Goal: Task Accomplishment & Management: Manage account settings

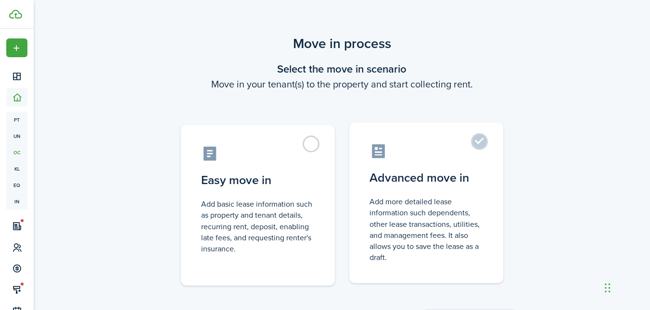
click at [483, 139] on label "Advanced move in Add more detailed lease information such dependents, other lea…" at bounding box center [426, 203] width 154 height 161
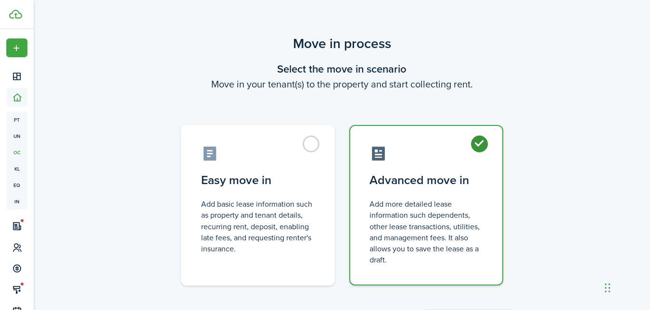
radio input "true"
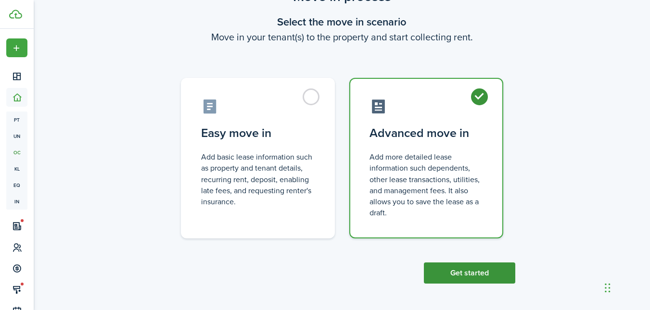
click at [458, 272] on button "Get started" at bounding box center [469, 273] width 91 height 21
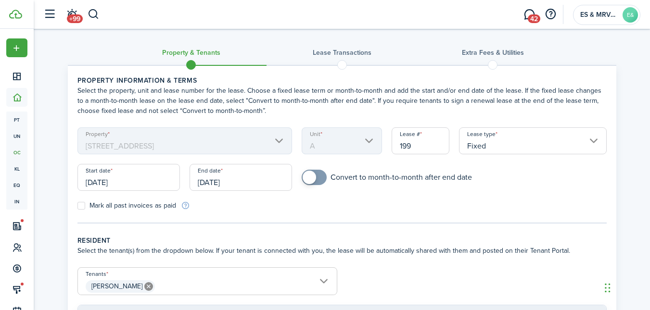
click at [126, 178] on input "[DATE]" at bounding box center [128, 177] width 102 height 27
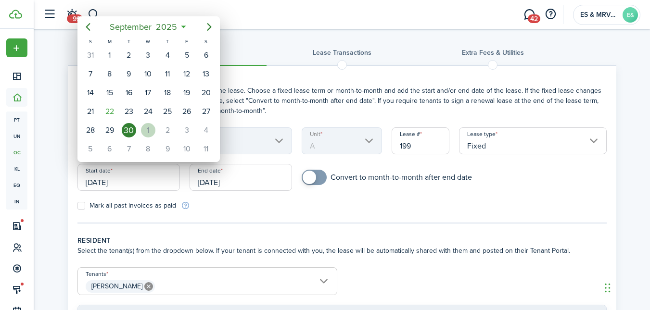
click at [148, 130] on div "1" at bounding box center [148, 130] width 14 height 14
type input "[DATE]"
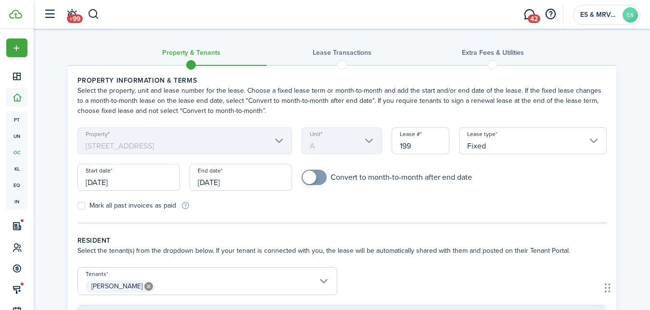
click at [263, 184] on input "[DATE]" at bounding box center [241, 177] width 102 height 27
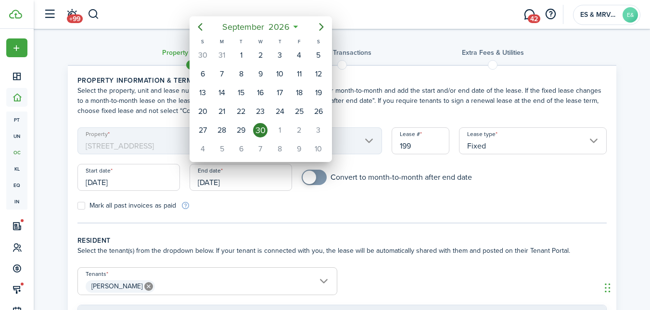
click at [263, 184] on div at bounding box center [325, 155] width 804 height 464
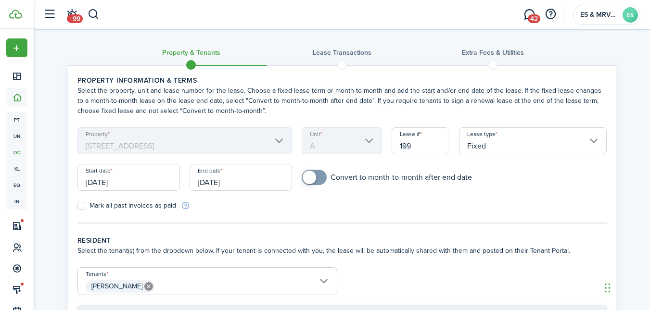
checkbox input "true"
click at [315, 178] on span at bounding box center [309, 177] width 13 height 13
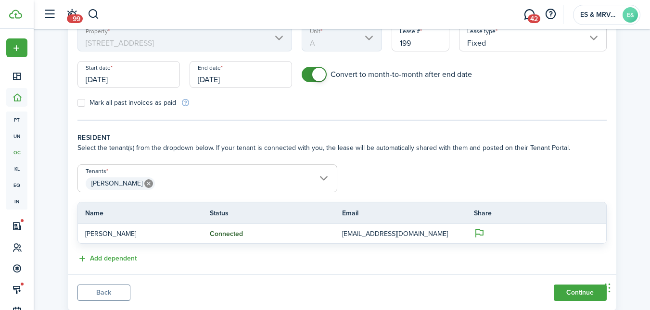
scroll to position [130, 0]
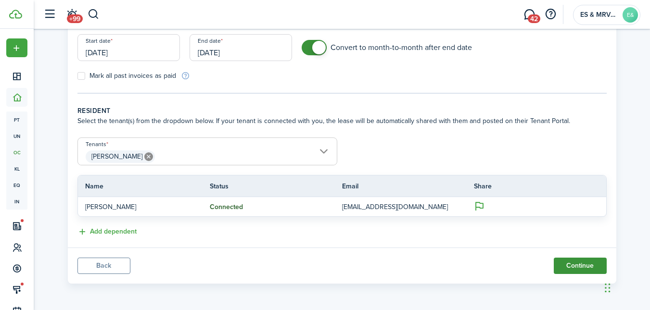
click at [581, 268] on button "Continue" at bounding box center [580, 266] width 53 height 16
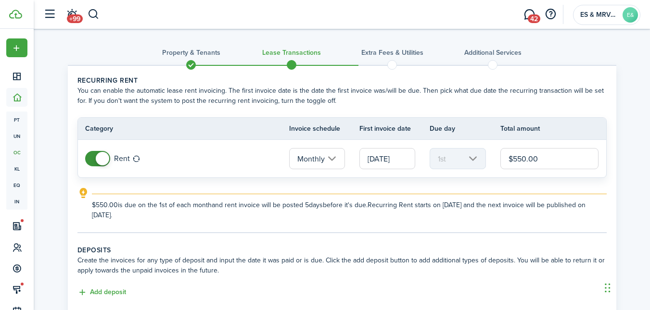
drag, startPoint x: 542, startPoint y: 162, endPoint x: 498, endPoint y: 155, distance: 43.8
click at [498, 155] on tr "Rent Monthly [DATE] 1st $550.00" at bounding box center [342, 159] width 528 height 38
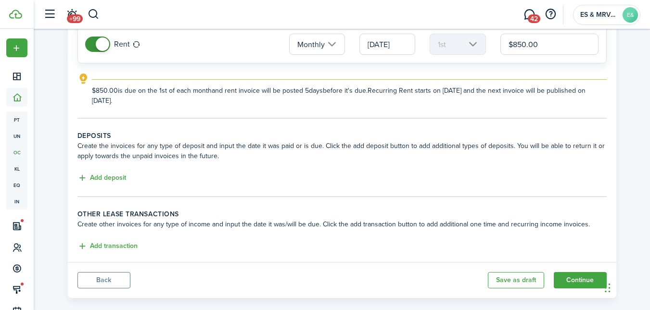
scroll to position [115, 0]
type input "$850.00"
click at [112, 177] on button "Add deposit" at bounding box center [101, 177] width 49 height 11
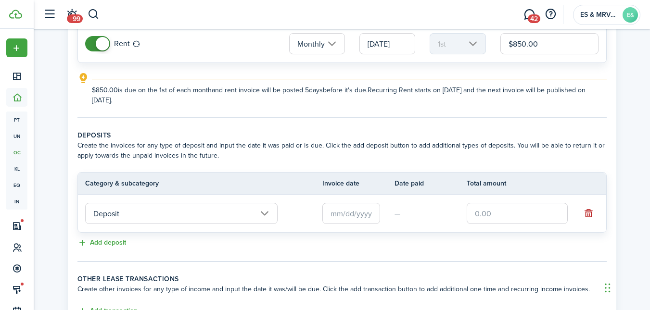
click at [128, 214] on input "Deposit" at bounding box center [181, 213] width 192 height 21
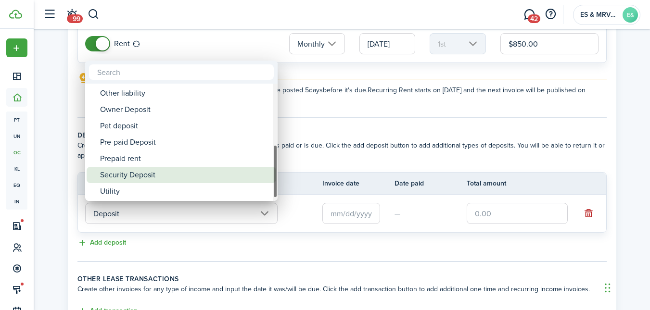
click at [147, 174] on div "Security Deposit" at bounding box center [185, 175] width 170 height 16
type input "Deposit / Security Deposit"
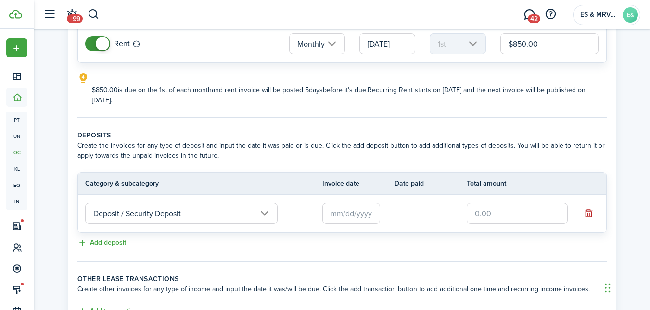
click at [345, 221] on input "text" at bounding box center [351, 213] width 58 height 21
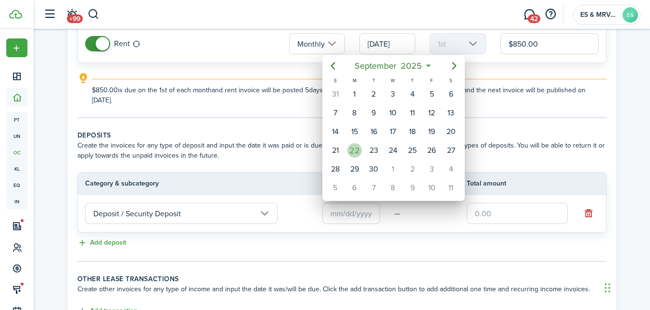
click at [354, 151] on div "22" at bounding box center [354, 150] width 14 height 14
type input "[DATE]"
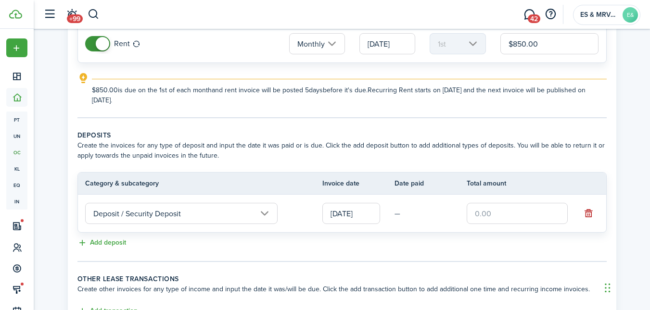
click at [490, 209] on input "text" at bounding box center [517, 213] width 101 height 21
type input "$1,500.00"
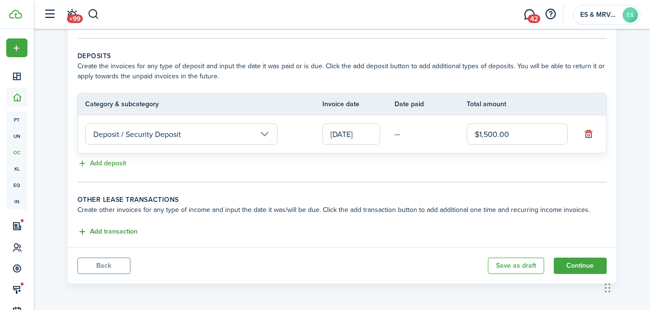
click at [107, 230] on button "Add transaction" at bounding box center [107, 232] width 60 height 11
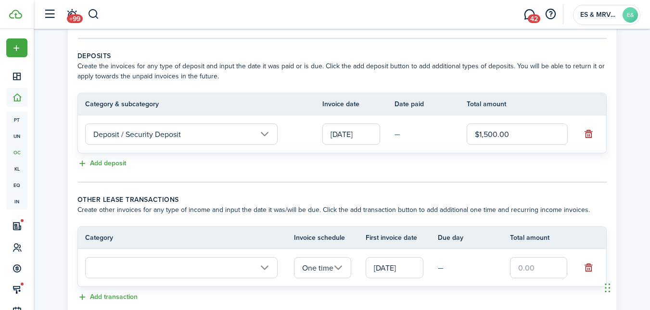
click at [130, 270] on input "text" at bounding box center [181, 267] width 192 height 21
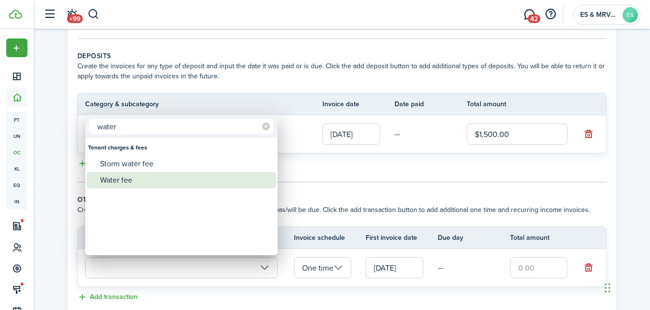
type input "water"
click at [125, 184] on div "Water fee" at bounding box center [185, 180] width 170 height 16
type input "Tenant charges & fees / Water fee"
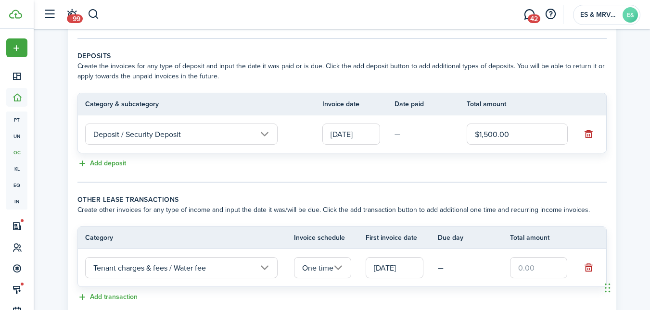
click at [337, 269] on input "One time" at bounding box center [323, 267] width 58 height 21
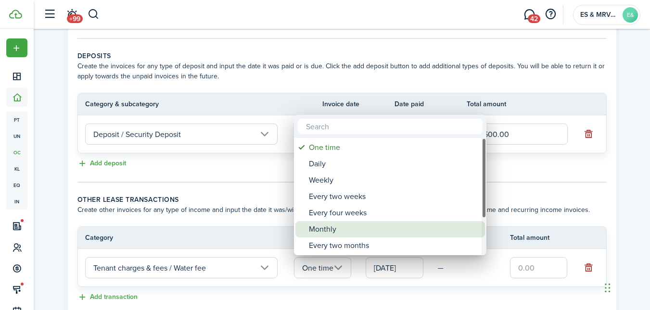
click at [327, 228] on div "Monthly" at bounding box center [394, 229] width 170 height 16
type input "Monthly"
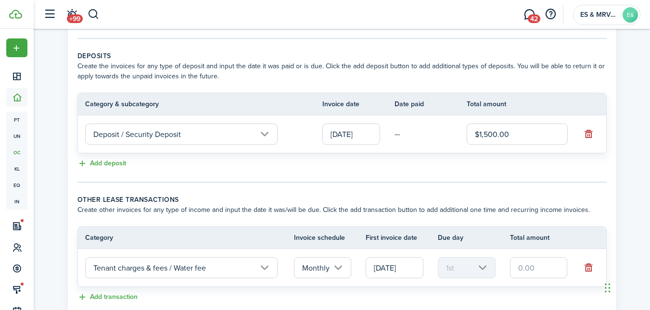
click at [530, 268] on input "text" at bounding box center [539, 267] width 58 height 21
type input "$30.00"
click at [370, 178] on tc-wizard-step "Deposits Create the invoices for any type of deposit and input the date it was …" at bounding box center [341, 117] width 529 height 132
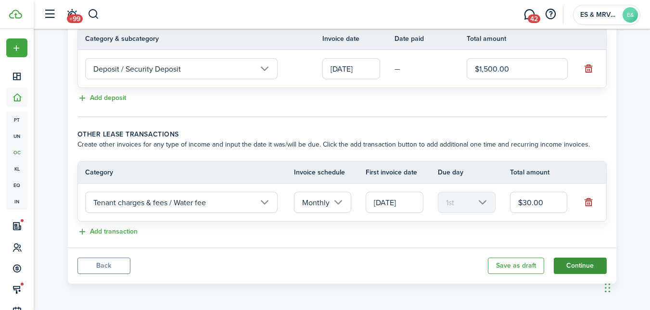
click at [578, 266] on button "Continue" at bounding box center [580, 266] width 53 height 16
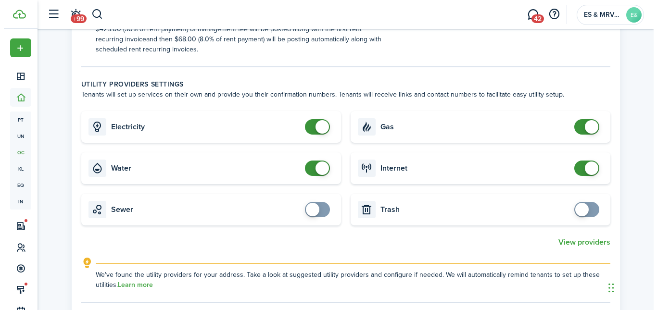
scroll to position [505, 0]
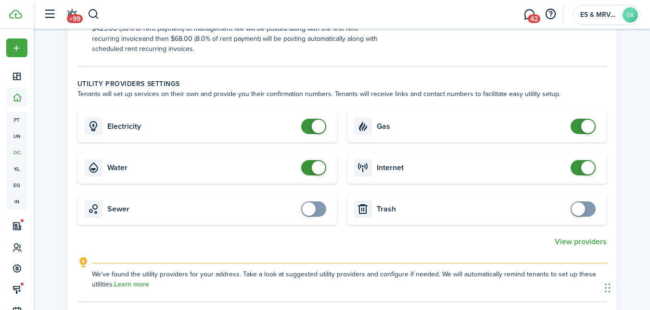
checkbox input "false"
click at [310, 167] on span at bounding box center [314, 167] width 10 height 15
click at [578, 171] on span at bounding box center [583, 167] width 10 height 15
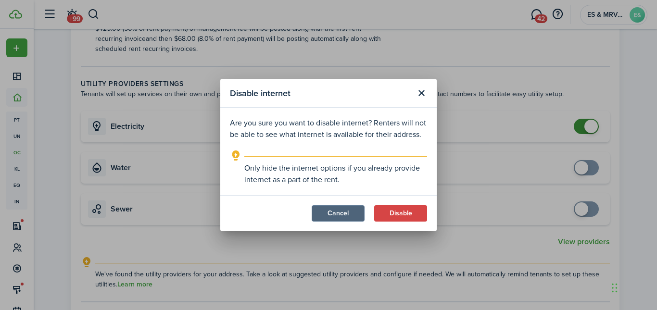
click at [348, 213] on button "Cancel" at bounding box center [338, 213] width 53 height 16
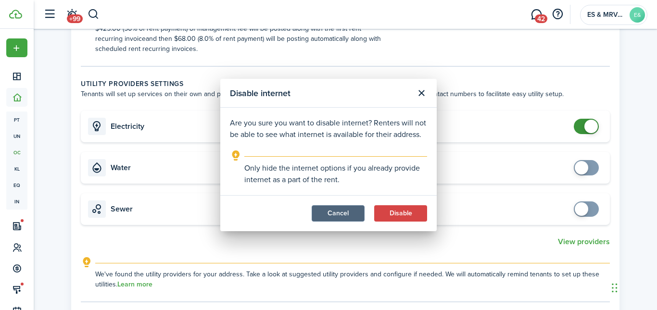
checkbox input "true"
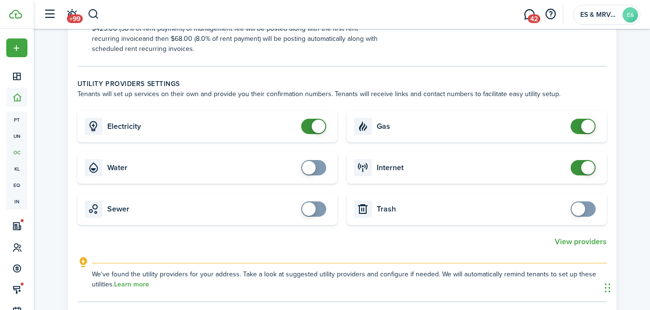
checkbox input "true"
click at [581, 209] on span at bounding box center [577, 208] width 13 height 13
click at [585, 242] on button "View providers" at bounding box center [581, 242] width 52 height 9
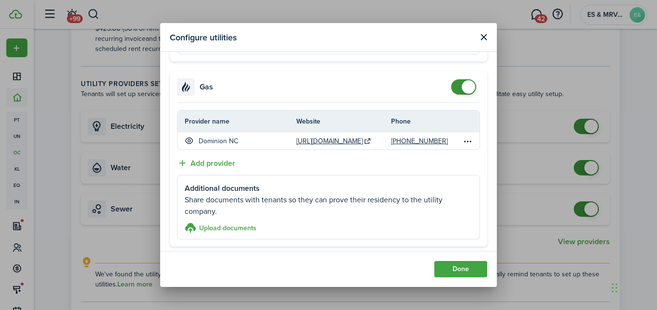
scroll to position [195, 0]
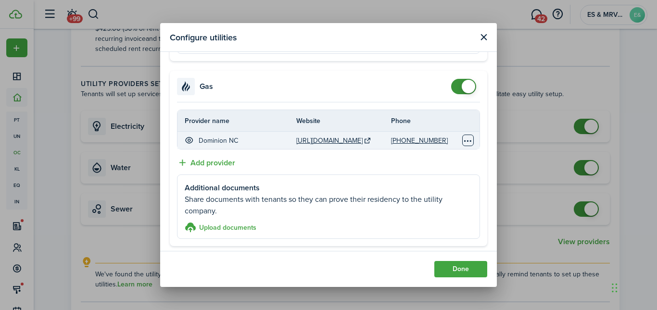
click at [462, 144] on table-menu-btn-icon "Open menu" at bounding box center [468, 141] width 12 height 12
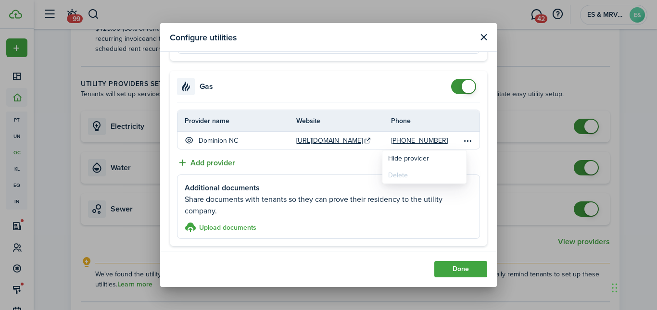
click at [214, 158] on button "Add provider" at bounding box center [206, 163] width 58 height 12
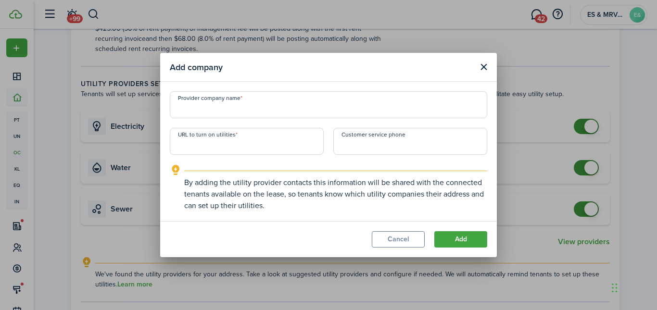
click at [202, 107] on input "Provider company name" at bounding box center [328, 104] width 317 height 27
type input "Enbridge"
click at [232, 147] on input "URL to turn on utilities" at bounding box center [247, 141] width 154 height 27
paste input "[URL][DOMAIN_NAME]"
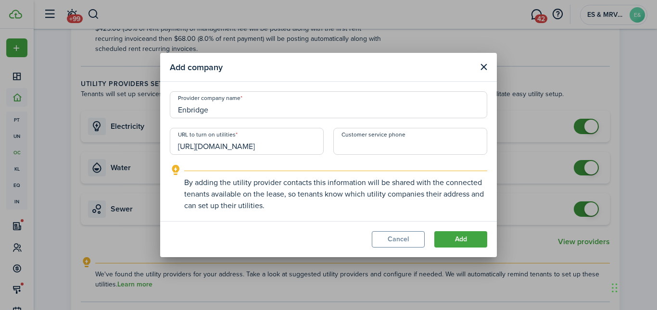
type input "[URL][DOMAIN_NAME]"
click at [366, 146] on input "+1" at bounding box center [410, 141] width 154 height 27
paste input "[PHONE_NUMBER]"
type input "[PHONE_NUMBER]"
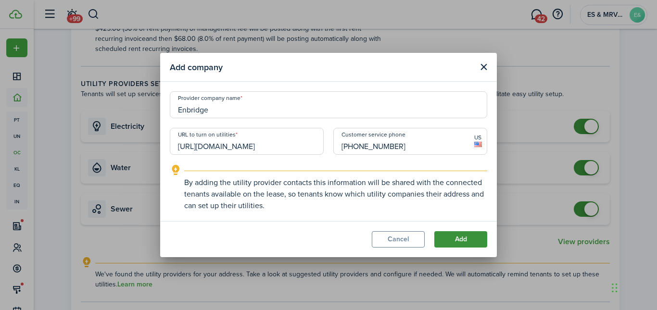
click at [464, 239] on button "Add" at bounding box center [460, 239] width 53 height 16
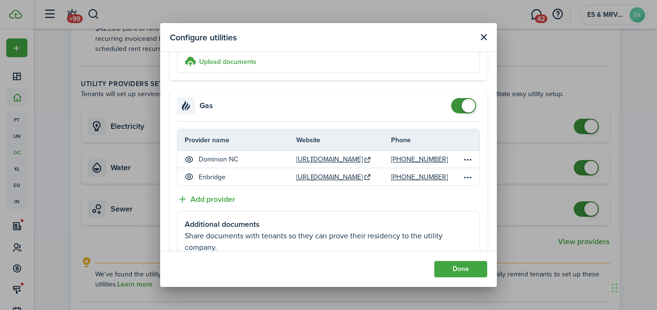
scroll to position [177, 0]
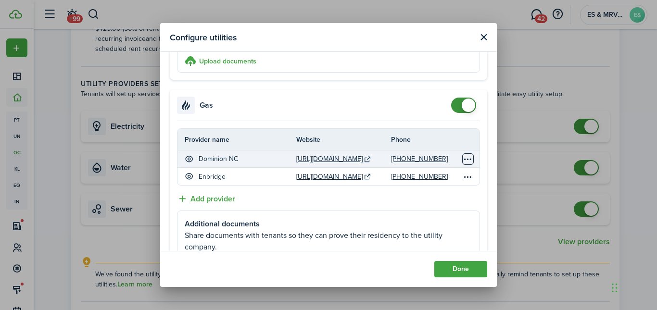
click at [462, 160] on table-menu-btn-icon "Open menu" at bounding box center [468, 159] width 12 height 12
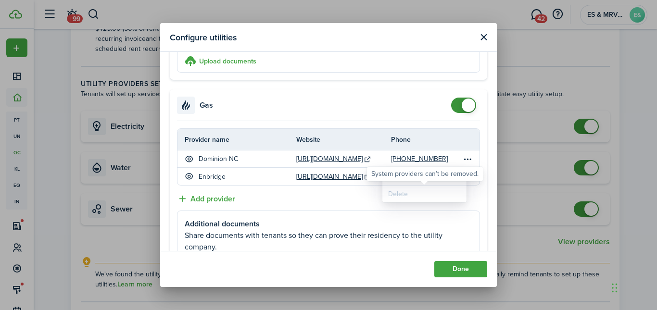
click at [401, 194] on div "Delete" at bounding box center [424, 194] width 84 height 16
click at [431, 211] on div "Additional documents Share documents with tenants so they can prove their resid…" at bounding box center [328, 243] width 303 height 64
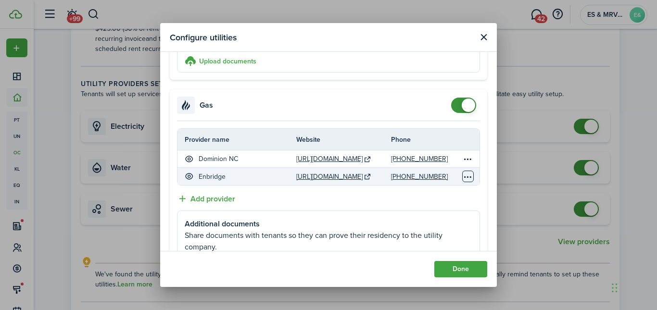
click at [462, 175] on table-menu-btn-icon "Open menu" at bounding box center [468, 177] width 12 height 12
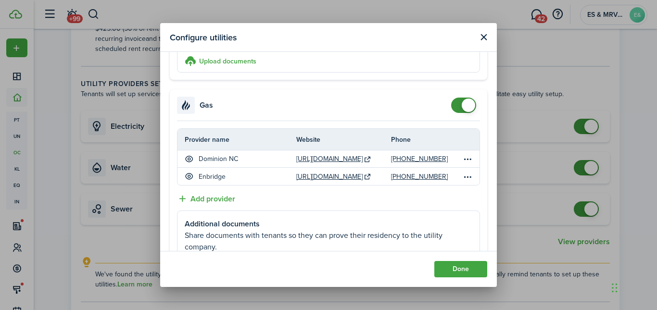
click at [312, 199] on accordion-content "Provider name Website Phone Dominion NC [URL][DOMAIN_NAME] [PHONE_NUMBER] Enbri…" at bounding box center [328, 201] width 317 height 161
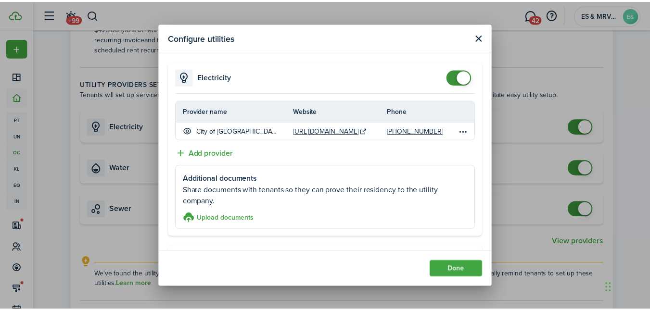
scroll to position [0, 0]
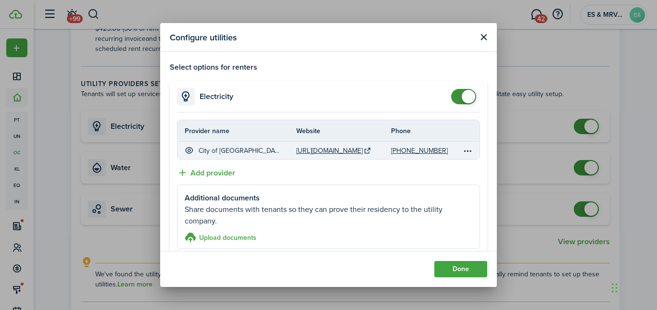
click at [367, 151] on table-icon at bounding box center [368, 151] width 8 height 8
click at [326, 146] on link "[URL][DOMAIN_NAME]" at bounding box center [329, 151] width 66 height 10
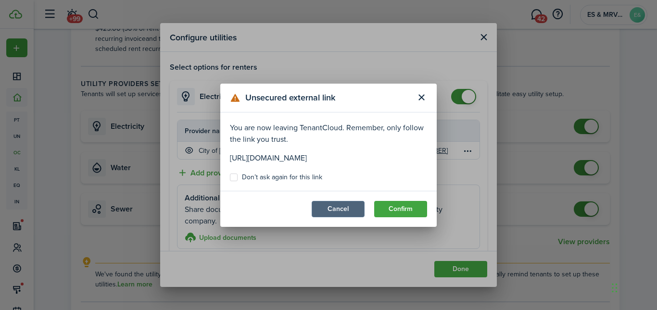
click at [326, 213] on button "Cancel" at bounding box center [338, 209] width 53 height 16
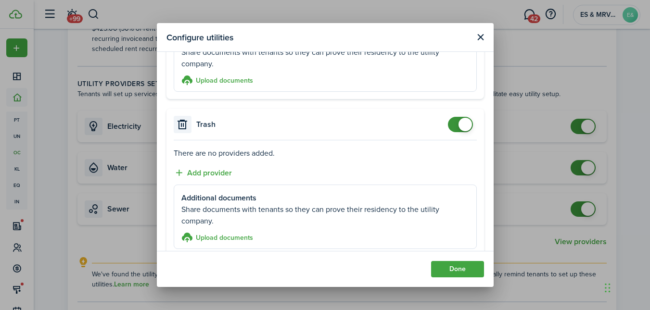
scroll to position [360, 0]
click at [212, 171] on button "Add provider" at bounding box center [203, 172] width 58 height 12
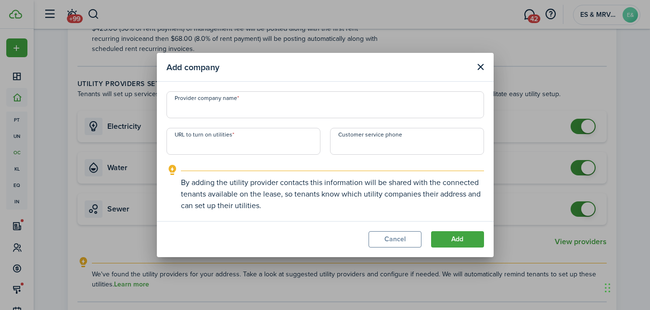
click at [195, 113] on input "Provider company name" at bounding box center [324, 104] width 317 height 27
type input "City of [GEOGRAPHIC_DATA]"
paste input "[URL][DOMAIN_NAME]"
type input "[URL][DOMAIN_NAME]"
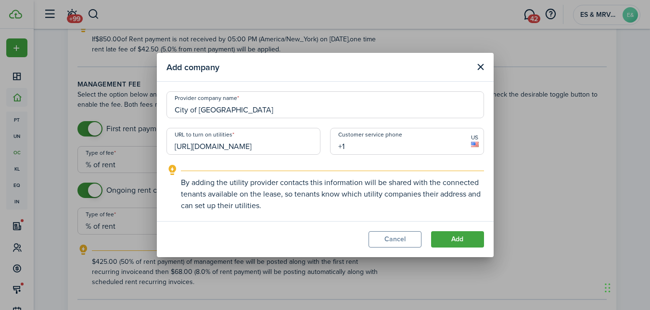
scroll to position [275, 0]
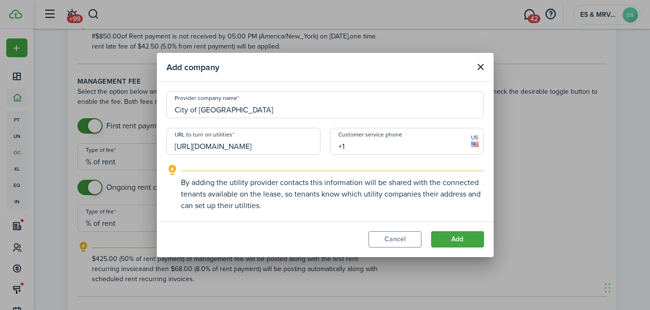
paste input "[PHONE_NUMBER]"
type input "[PHONE_NUMBER]"
click at [461, 239] on button "Add" at bounding box center [457, 239] width 53 height 16
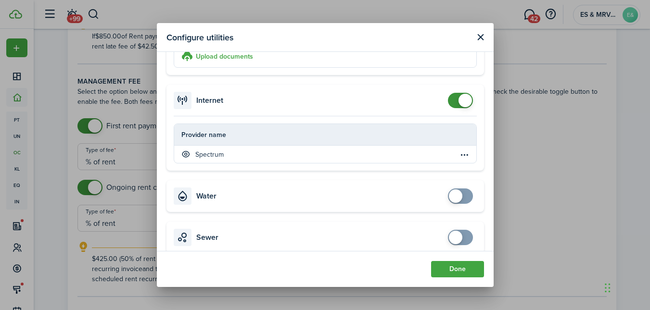
scroll to position [580, 0]
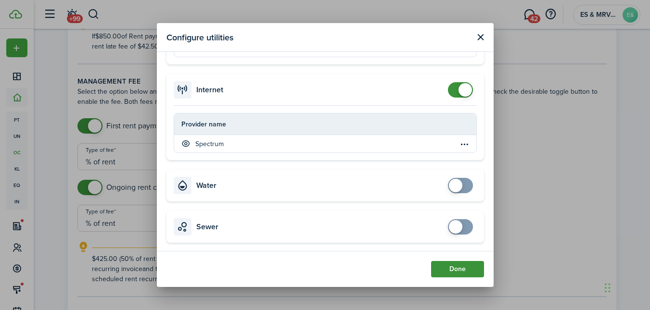
click at [461, 272] on button "Done" at bounding box center [457, 269] width 53 height 16
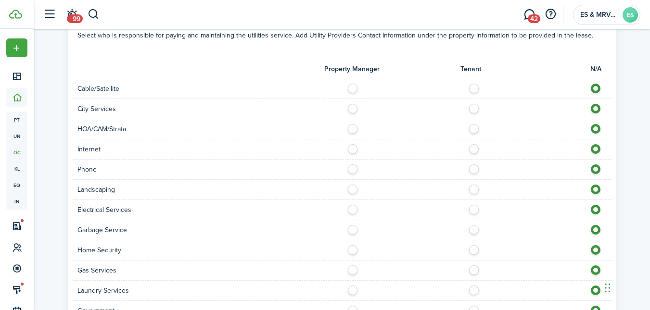
scroll to position [800, 0]
click at [473, 108] on label at bounding box center [476, 105] width 17 height 5
radio input "true"
click at [474, 149] on label at bounding box center [476, 146] width 17 height 5
radio input "true"
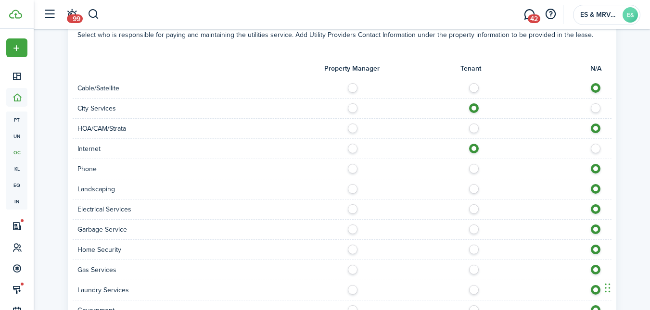
click at [475, 189] on label at bounding box center [476, 186] width 17 height 5
click at [597, 188] on label at bounding box center [598, 186] width 17 height 5
radio input "false"
radio input "true"
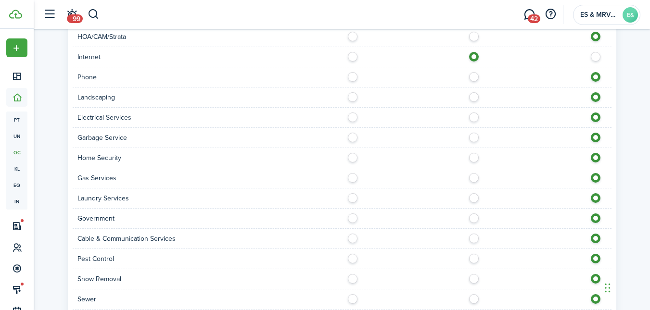
scroll to position [893, 0]
click at [476, 113] on label at bounding box center [476, 113] width 17 height 5
radio input "true"
click at [472, 136] on label at bounding box center [476, 133] width 17 height 5
radio input "true"
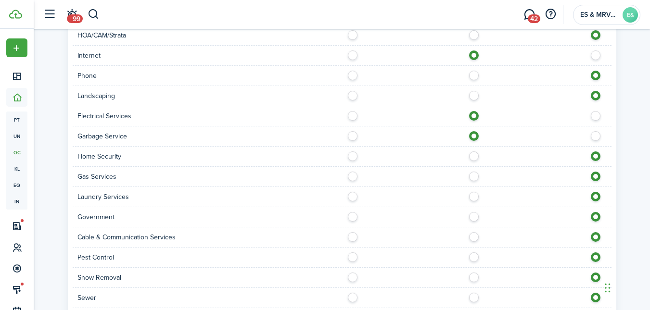
click at [473, 177] on label at bounding box center [476, 174] width 17 height 5
radio input "true"
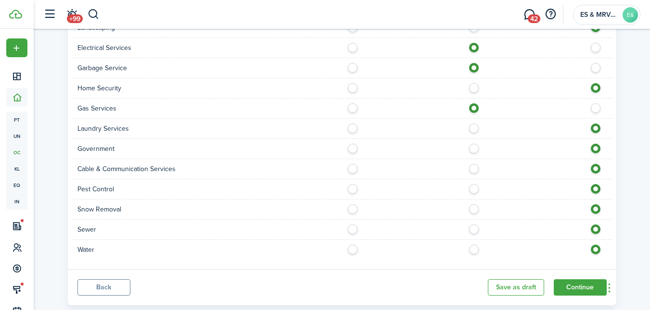
scroll to position [983, 0]
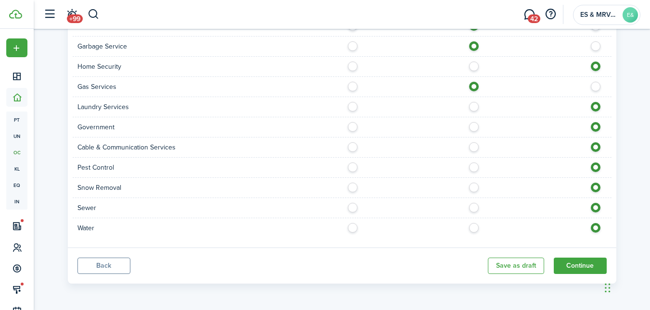
click at [475, 167] on label at bounding box center [476, 165] width 17 height 5
radio input "true"
click at [582, 267] on button "Continue" at bounding box center [580, 266] width 53 height 16
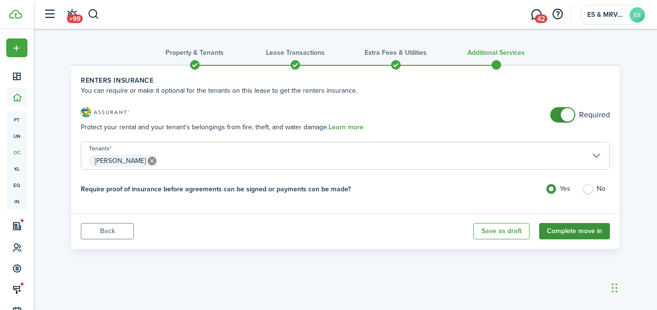
click at [571, 229] on button "Complete move in" at bounding box center [574, 231] width 71 height 16
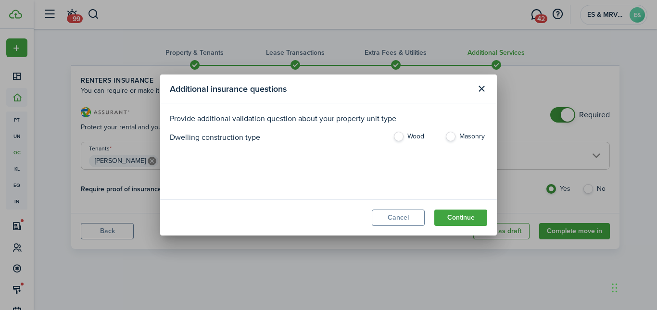
click at [399, 136] on label "Wood" at bounding box center [414, 139] width 42 height 14
radio input "true"
click at [460, 221] on button "Continue" at bounding box center [460, 218] width 53 height 16
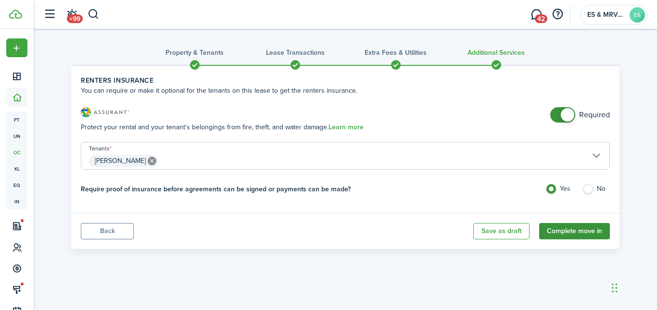
click at [573, 231] on button "Complete move in" at bounding box center [574, 231] width 71 height 16
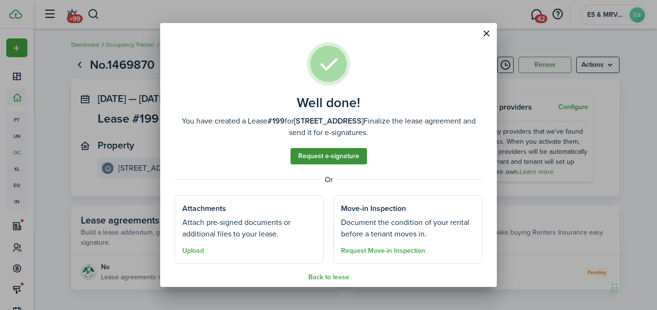
click at [326, 159] on link "Request e-signature" at bounding box center [329, 156] width 76 height 16
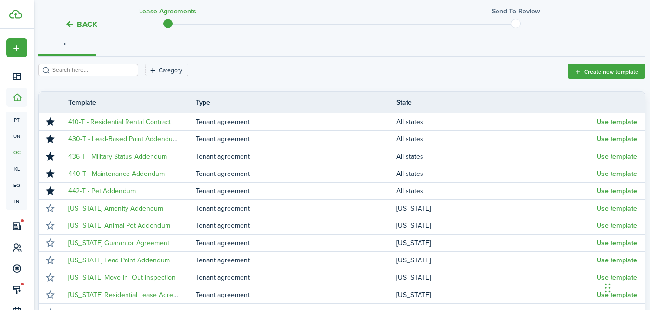
scroll to position [123, 0]
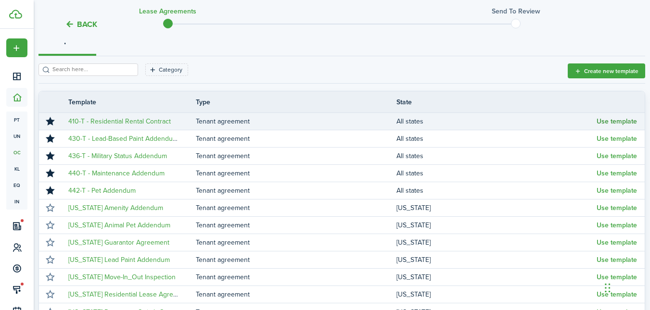
click at [609, 120] on button "Use template" at bounding box center [616, 122] width 40 height 8
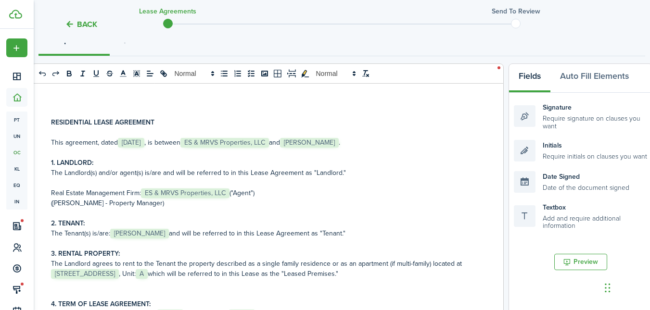
scroll to position [0, 0]
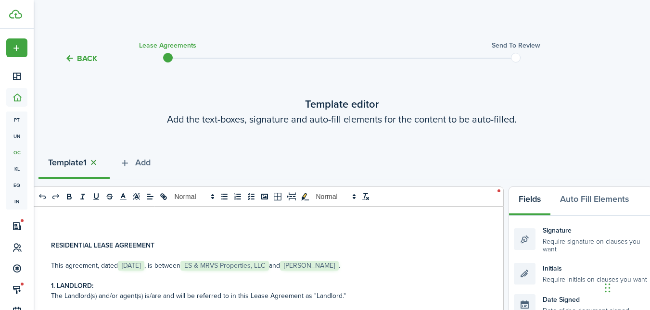
click at [94, 163] on button "button" at bounding box center [93, 162] width 13 height 11
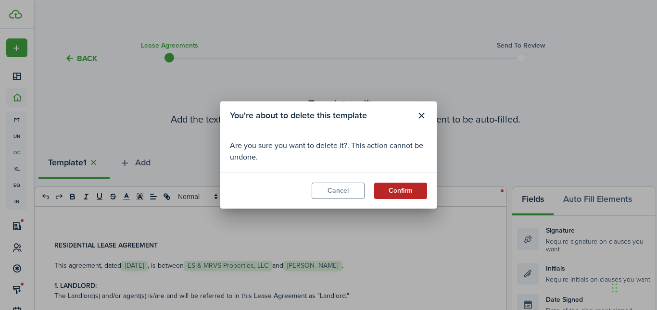
click at [396, 192] on button "Confirm" at bounding box center [400, 191] width 53 height 16
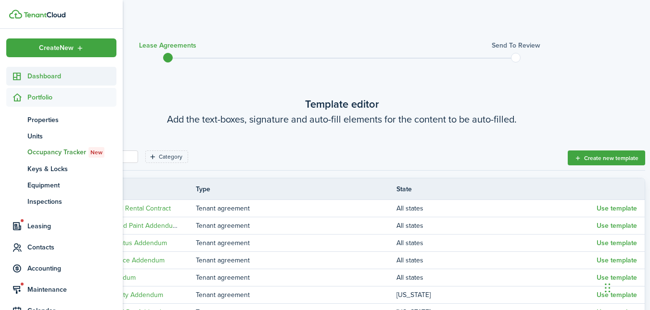
click at [43, 76] on span "Dashboard" at bounding box center [71, 76] width 89 height 10
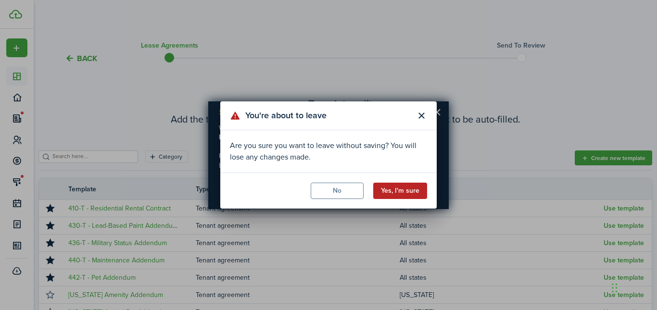
click at [394, 191] on button "Yes, I'm sure" at bounding box center [400, 191] width 54 height 16
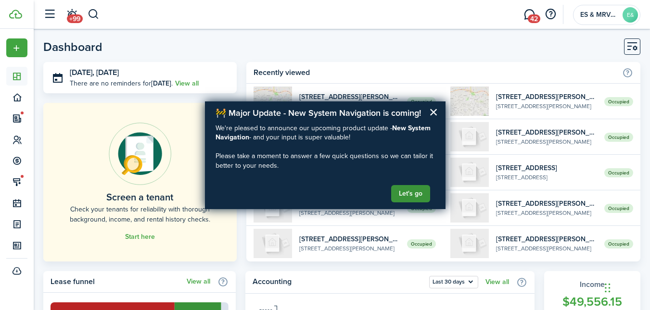
click at [414, 195] on button "Let's go" at bounding box center [410, 193] width 39 height 17
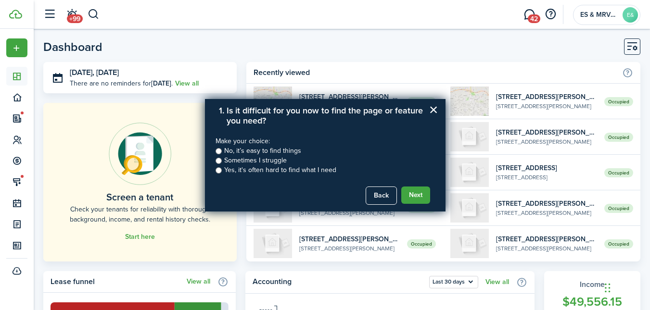
click at [219, 163] on input "Sometimes I struggle" at bounding box center [218, 161] width 6 height 6
radio input "true"
click at [415, 195] on button "Next" at bounding box center [415, 195] width 29 height 17
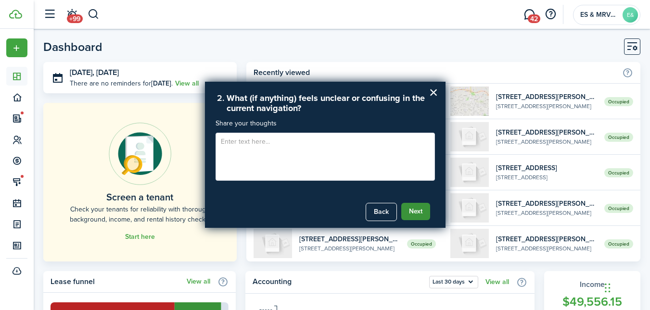
click at [414, 210] on button "Next" at bounding box center [415, 211] width 29 height 17
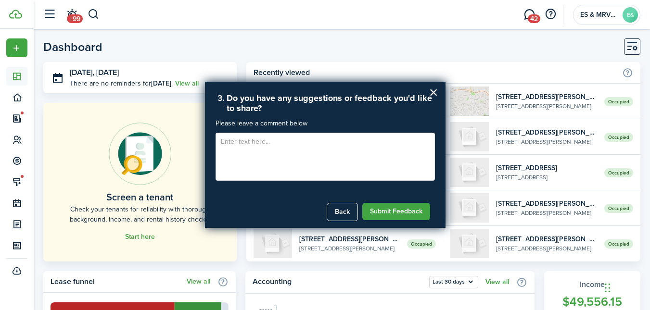
click at [228, 143] on textarea at bounding box center [324, 157] width 219 height 48
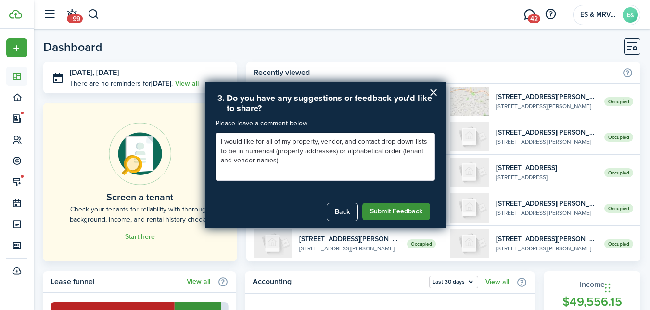
type textarea "I would like for all of my property, vendor, and contact drop down lists to be …"
click at [395, 213] on button "Submit Feedback" at bounding box center [396, 211] width 68 height 17
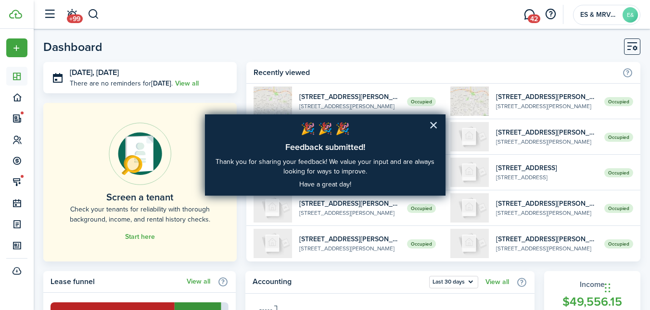
click at [432, 122] on button "×" at bounding box center [433, 124] width 9 height 15
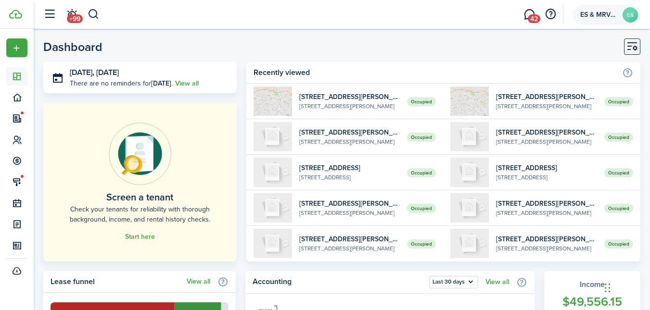
click at [629, 16] on avatar-text "E&" at bounding box center [629, 14] width 15 height 15
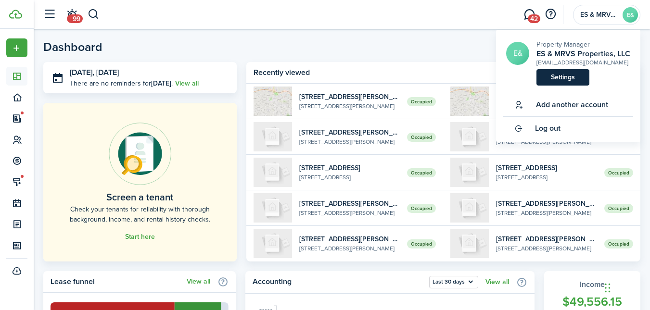
click at [559, 84] on link "Settings" at bounding box center [562, 77] width 53 height 16
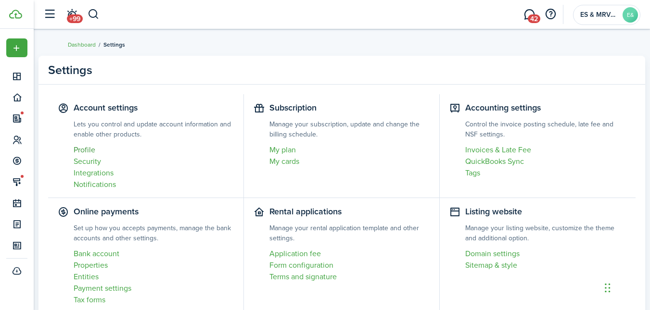
click at [89, 150] on link "Profile" at bounding box center [154, 150] width 160 height 12
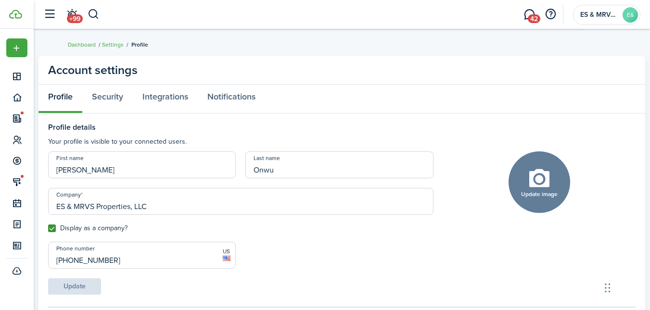
drag, startPoint x: 155, startPoint y: 207, endPoint x: 3, endPoint y: 198, distance: 152.3
click at [3, 198] on landlord-dashboard "Create New Dashboard Portfolio Leasing Contacts Accounting Maintenance Calendar…" at bounding box center [325, 155] width 650 height 310
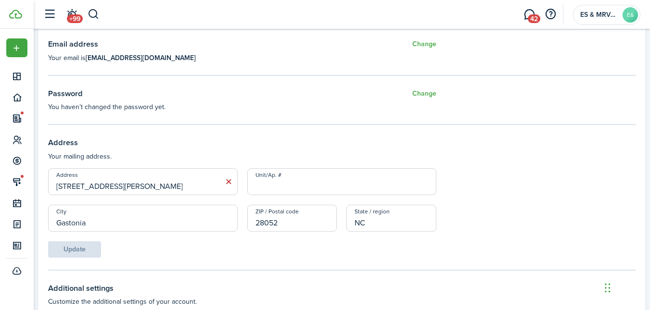
scroll to position [282, 0]
type input "EZ Investment Group, LLC"
click at [231, 181] on icon at bounding box center [229, 182] width 10 height 10
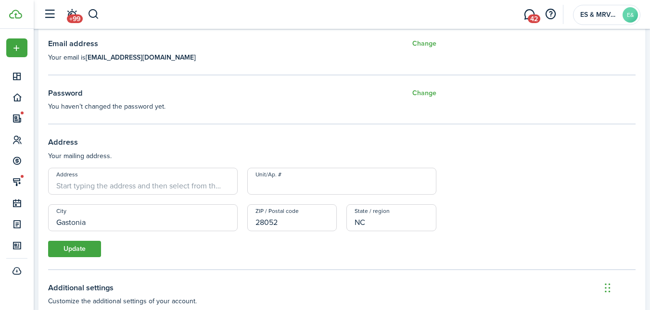
click at [168, 187] on input "Address" at bounding box center [143, 181] width 190 height 27
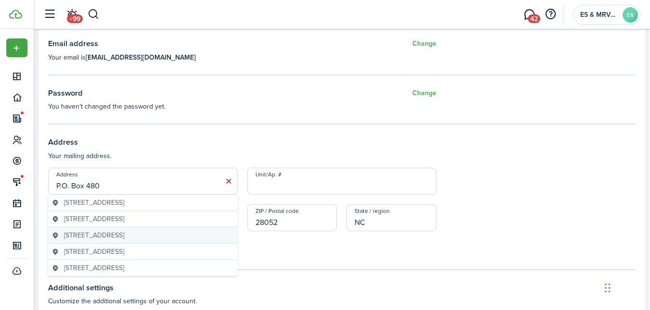
type input "P.O. Box 480732"
click at [272, 252] on form "Address P.O. Box 480732 Unit/Ap. # City [GEOGRAPHIC_DATA] ZIP / Postal code 280…" at bounding box center [341, 212] width 587 height 89
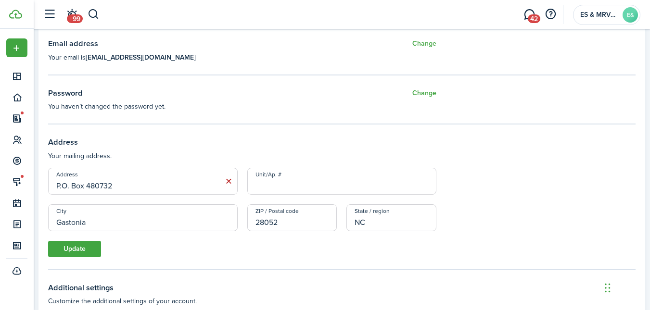
click at [115, 224] on input "Gastonia" at bounding box center [143, 217] width 190 height 27
type input "G"
type input "Charlotte"
type input "28269"
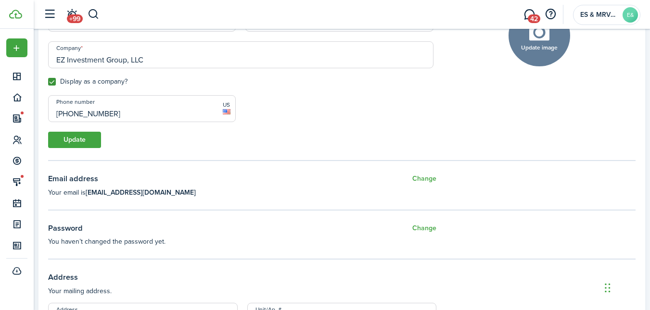
scroll to position [143, 0]
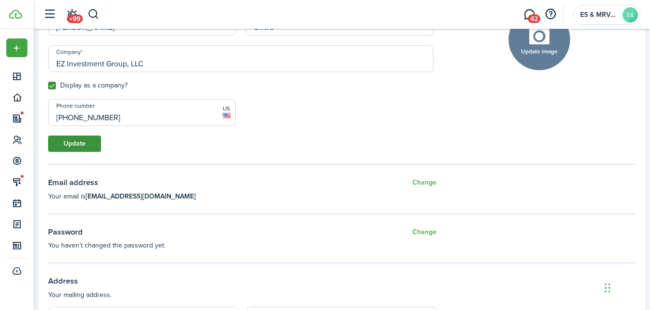
click at [81, 147] on button "Update" at bounding box center [74, 144] width 53 height 16
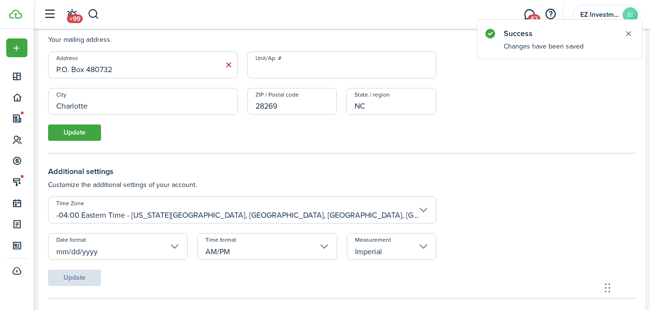
scroll to position [400, 0]
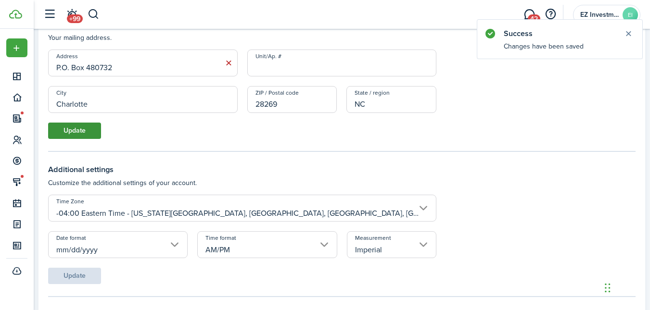
click at [73, 137] on button "Update" at bounding box center [74, 131] width 53 height 16
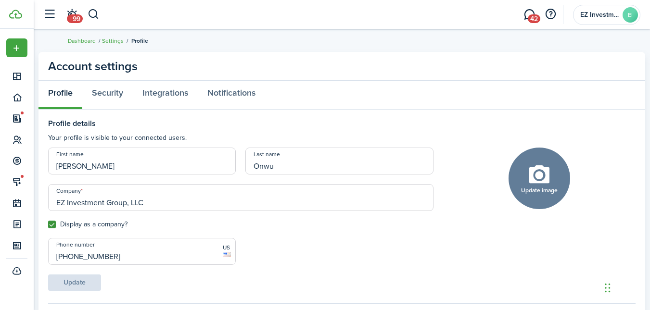
scroll to position [0, 0]
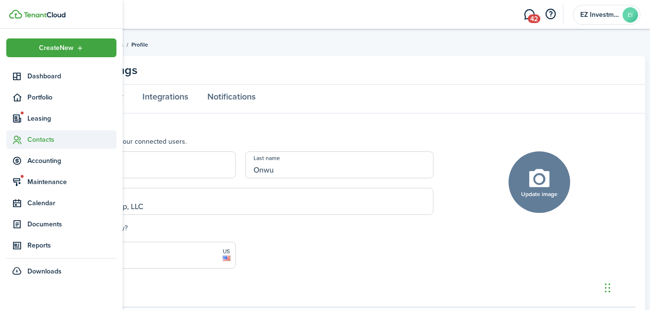
click at [40, 139] on span "Contacts" at bounding box center [71, 140] width 89 height 10
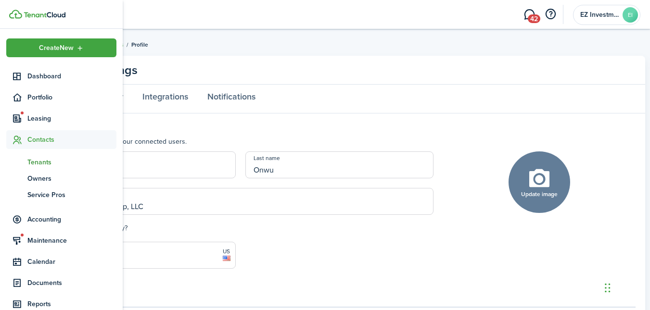
click at [42, 161] on span "Tenants" at bounding box center [71, 162] width 89 height 10
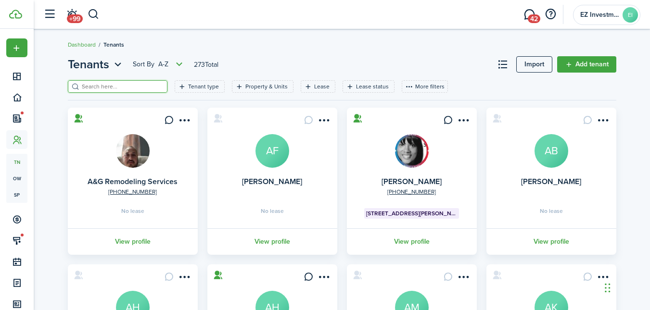
click at [122, 87] on input "search" at bounding box center [121, 86] width 85 height 9
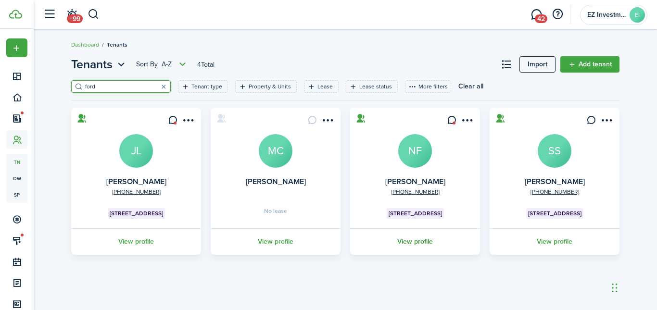
type input "ford"
click at [417, 238] on link "View profile" at bounding box center [415, 241] width 133 height 26
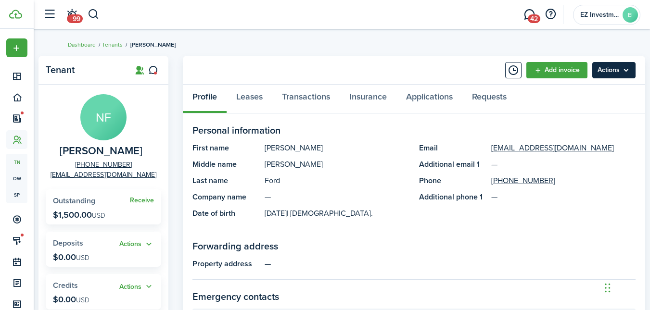
click at [610, 71] on menu-btn "Actions" at bounding box center [613, 70] width 43 height 16
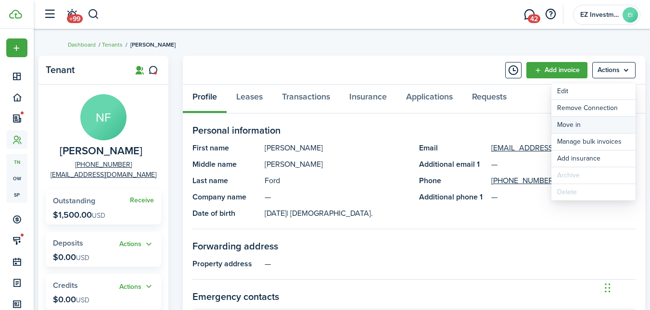
click at [575, 120] on link "Move in" at bounding box center [593, 125] width 84 height 16
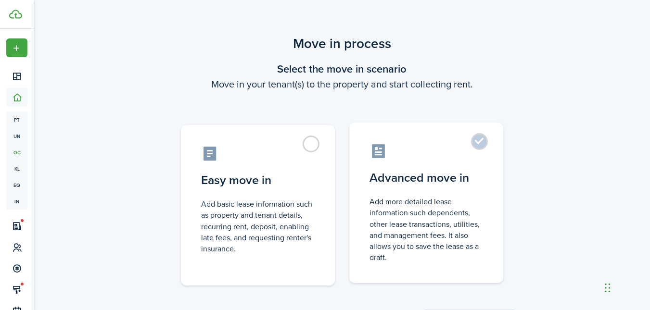
click at [480, 143] on label "Advanced move in Add more detailed lease information such dependents, other lea…" at bounding box center [426, 203] width 154 height 161
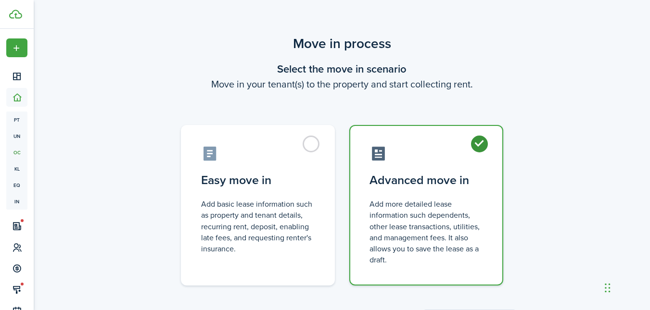
radio input "true"
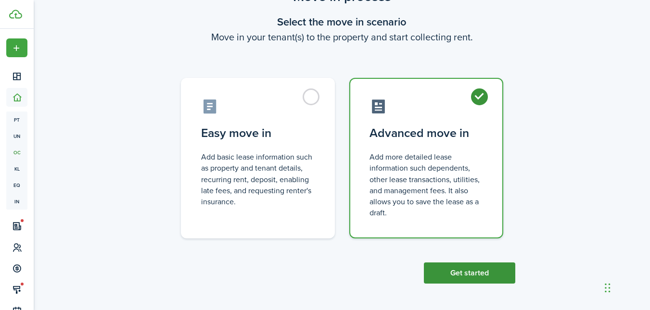
click at [459, 278] on button "Get started" at bounding box center [469, 273] width 91 height 21
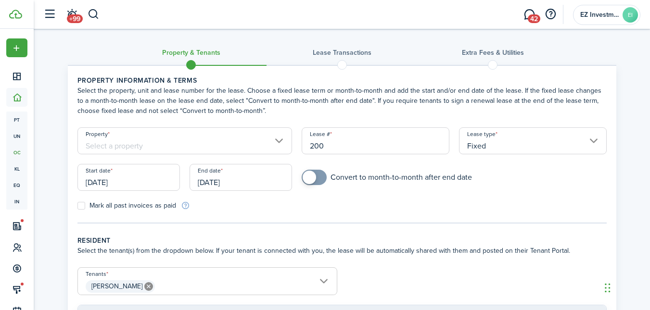
click at [201, 145] on input "Property" at bounding box center [184, 140] width 215 height 27
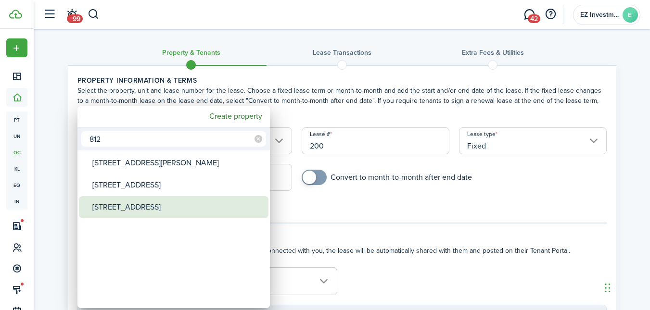
type input "812"
click at [114, 206] on div "[STREET_ADDRESS]" at bounding box center [177, 207] width 170 height 22
type input "[STREET_ADDRESS]"
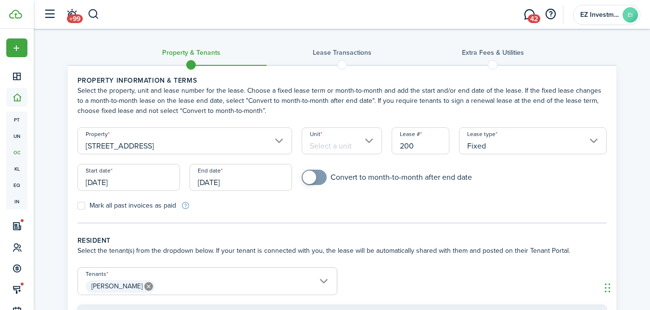
click at [340, 134] on input "Unit" at bounding box center [342, 140] width 80 height 27
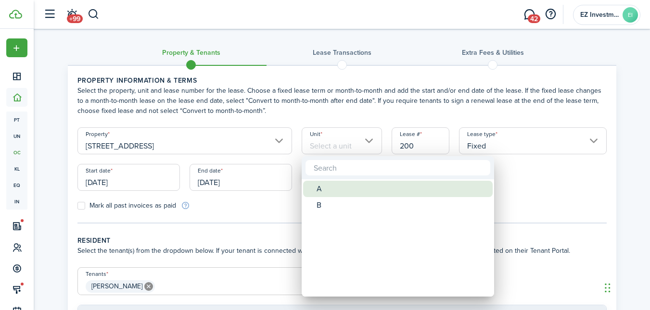
click at [322, 191] on div "A" at bounding box center [401, 189] width 170 height 16
type input "A"
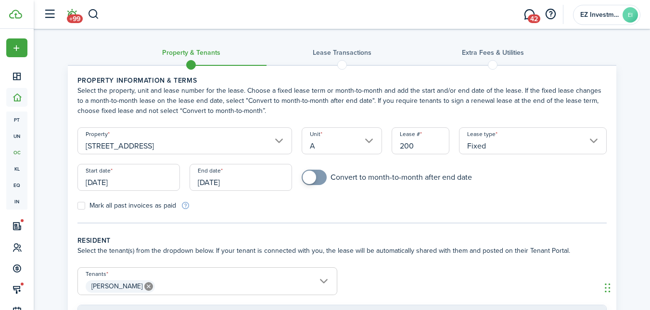
scroll to position [47, 0]
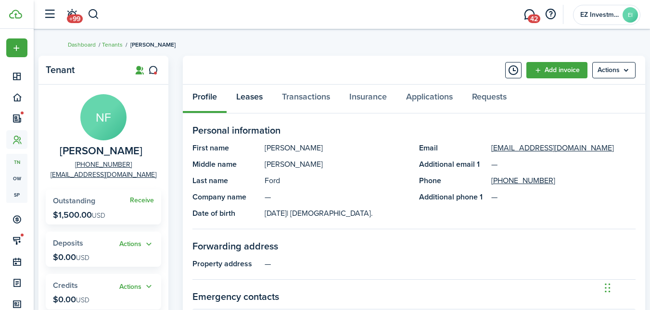
click at [256, 96] on link "Leases" at bounding box center [250, 99] width 46 height 29
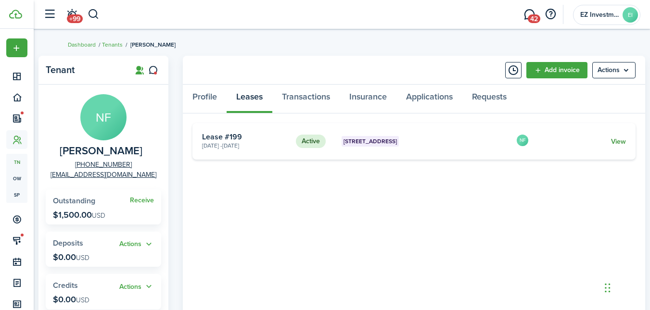
click at [619, 140] on link "View" at bounding box center [618, 142] width 15 height 10
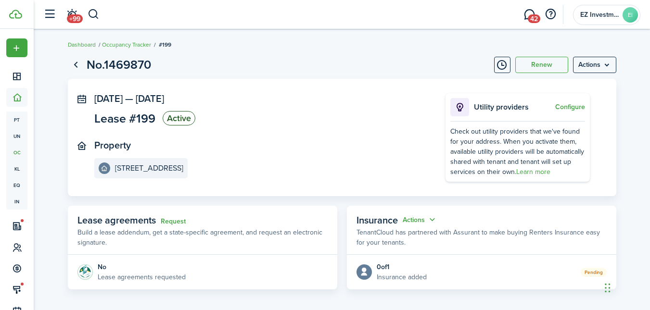
scroll to position [223, 0]
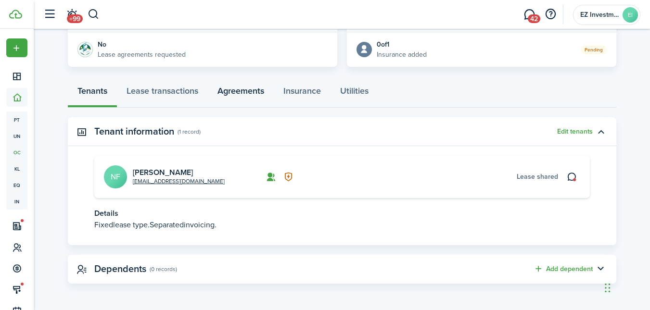
click at [243, 90] on link "Agreements" at bounding box center [241, 93] width 66 height 29
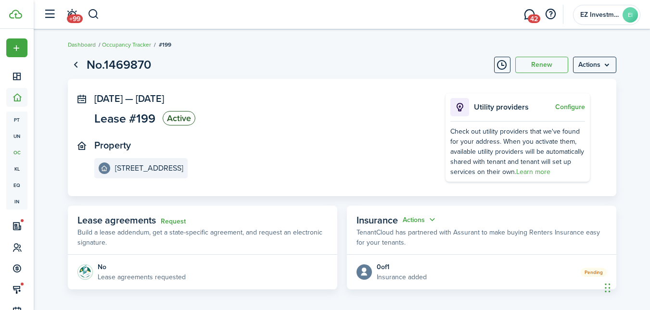
click at [243, 90] on panel-main-body "[DATE] — [DATE] Lease #199 Active Property [STREET_ADDRESS] A Utility providers…" at bounding box center [342, 137] width 548 height 117
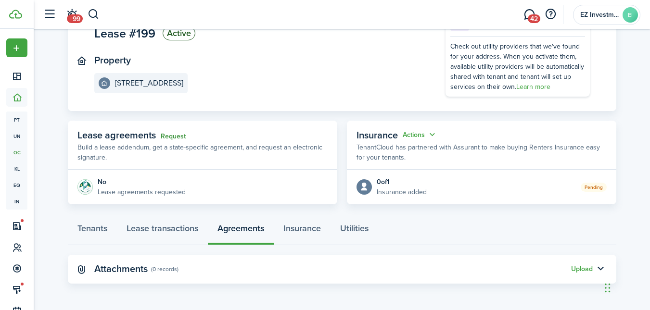
click at [167, 133] on link "Request" at bounding box center [173, 137] width 25 height 8
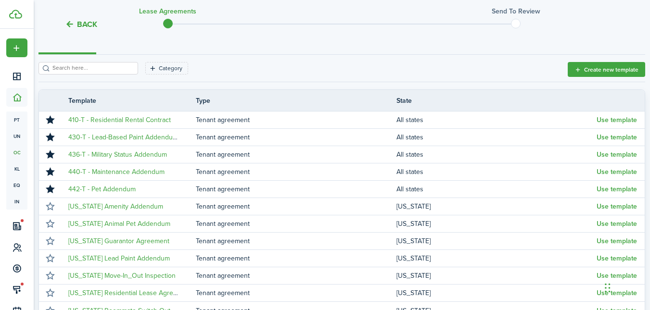
scroll to position [126, 0]
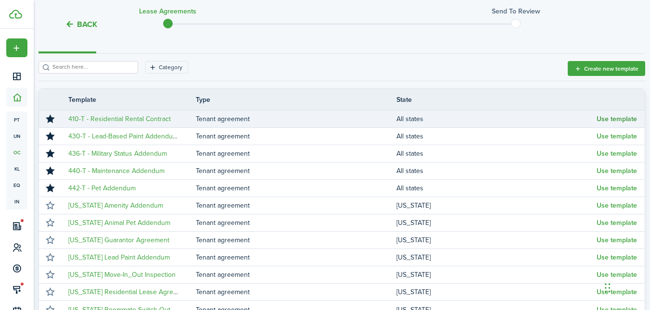
click at [622, 120] on button "Use template" at bounding box center [616, 119] width 40 height 8
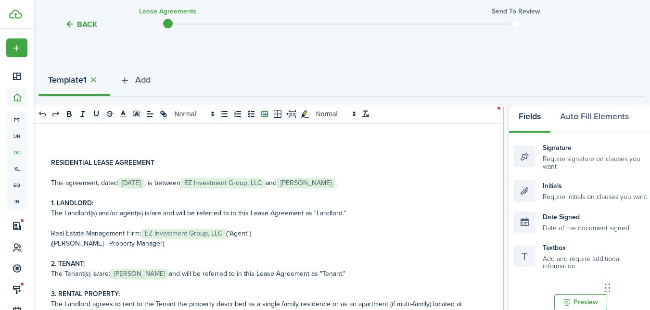
scroll to position [76, 0]
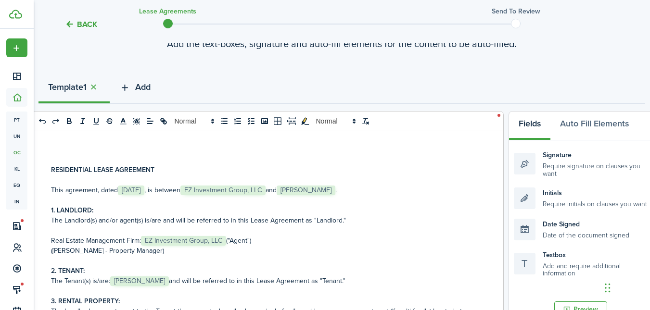
click at [135, 90] on button "Add" at bounding box center [135, 89] width 51 height 29
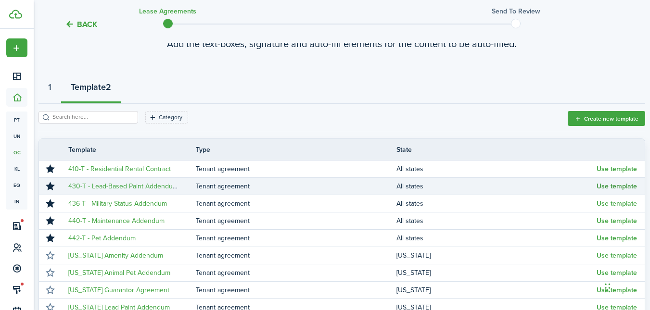
click at [614, 185] on button "Use template" at bounding box center [616, 187] width 40 height 8
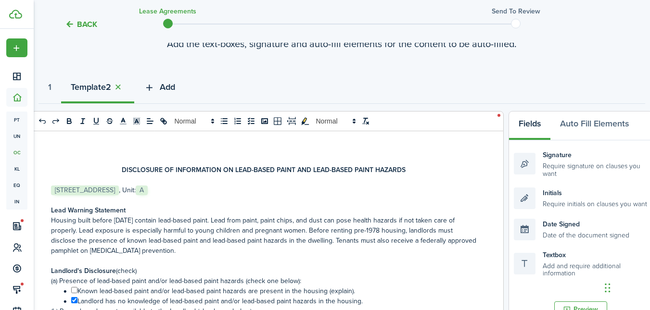
click at [170, 84] on span "Add" at bounding box center [167, 87] width 15 height 13
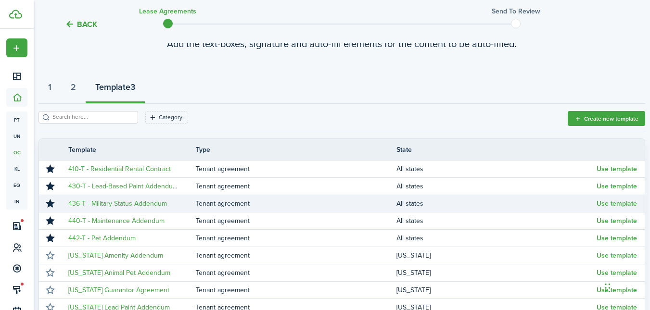
click at [612, 199] on td "Use template" at bounding box center [620, 203] width 48 height 13
click at [614, 205] on button "Use template" at bounding box center [616, 204] width 40 height 8
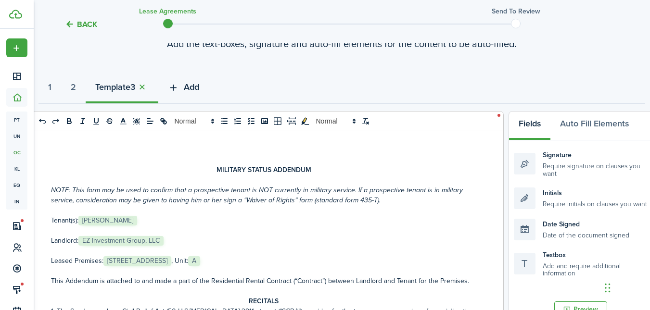
click at [199, 86] on span "Add" at bounding box center [191, 87] width 15 height 13
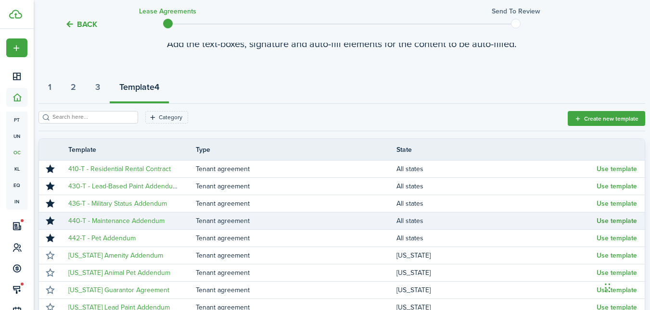
click at [624, 222] on button "Use template" at bounding box center [616, 221] width 40 height 8
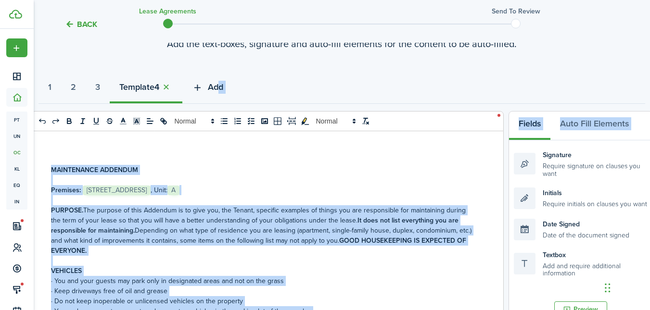
click at [222, 89] on span "Add" at bounding box center [215, 87] width 15 height 13
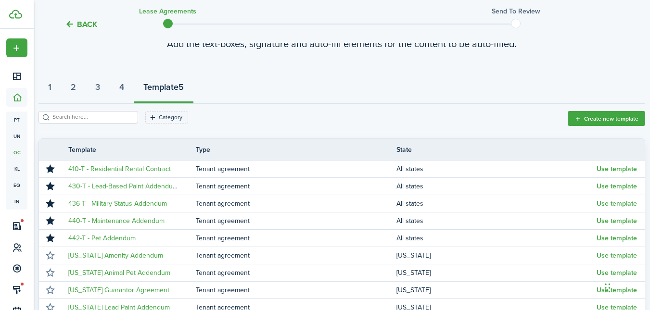
click at [298, 93] on div "1 2 3 4 Template 5" at bounding box center [341, 89] width 607 height 29
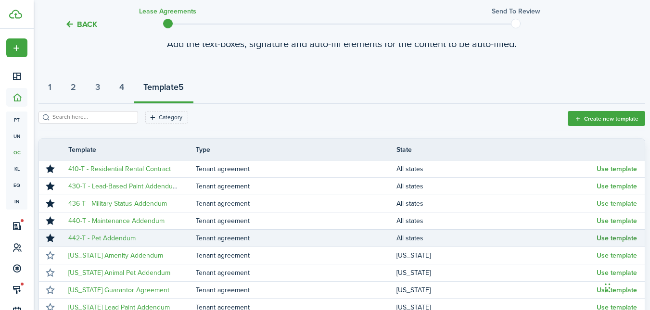
click at [620, 236] on button "Use template" at bounding box center [616, 239] width 40 height 8
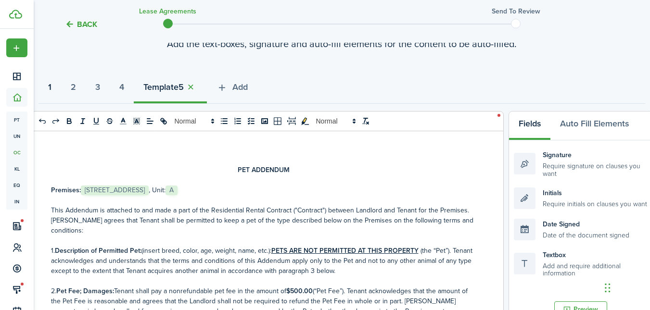
click at [54, 85] on button "1" at bounding box center [49, 89] width 23 height 29
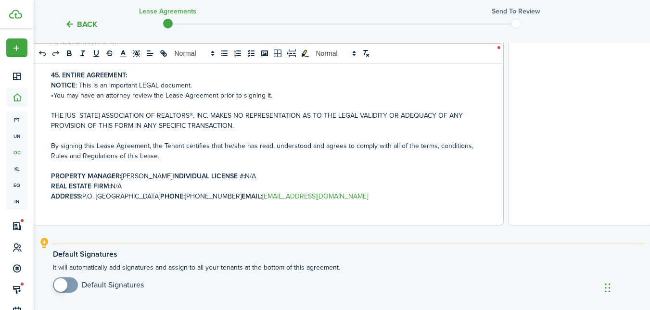
scroll to position [438, 0]
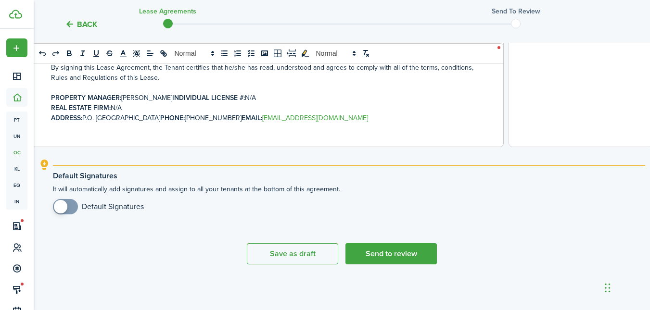
drag, startPoint x: 67, startPoint y: 208, endPoint x: 89, endPoint y: 226, distance: 28.8
checkbox input "true"
click at [68, 206] on span at bounding box center [66, 206] width 10 height 15
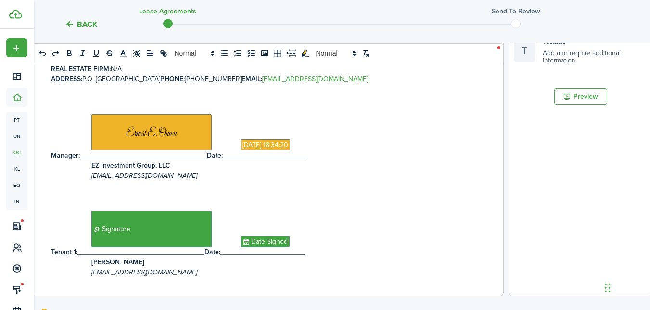
scroll to position [0, 0]
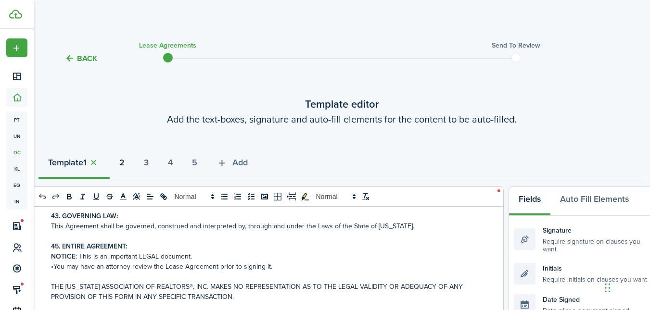
click at [125, 165] on strong "2" at bounding box center [121, 162] width 5 height 13
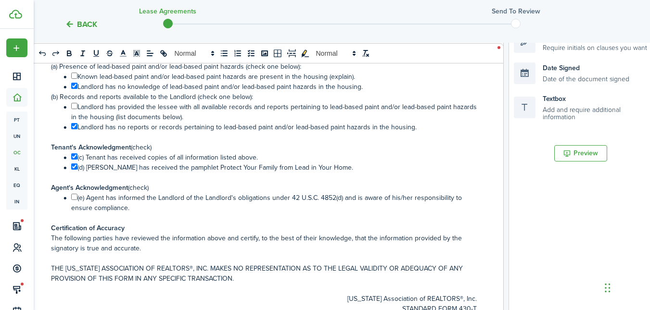
scroll to position [63, 0]
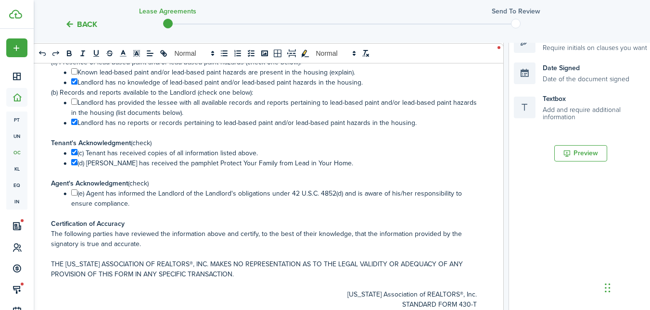
click at [74, 192] on input "﻿ ﻿" at bounding box center [74, 193] width 6 height 6
checkbox input "false"
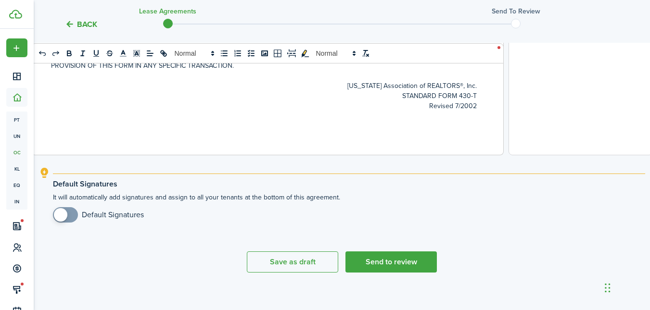
scroll to position [438, 0]
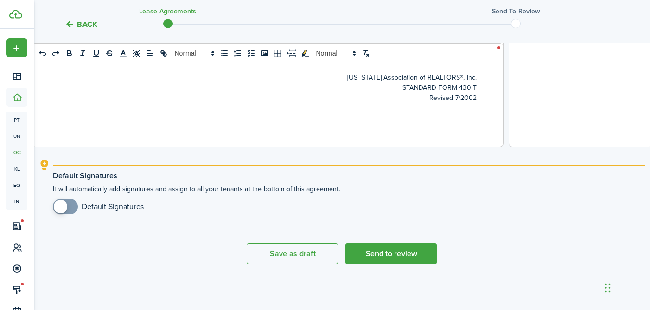
checkbox input "true"
click at [70, 206] on span at bounding box center [66, 206] width 10 height 15
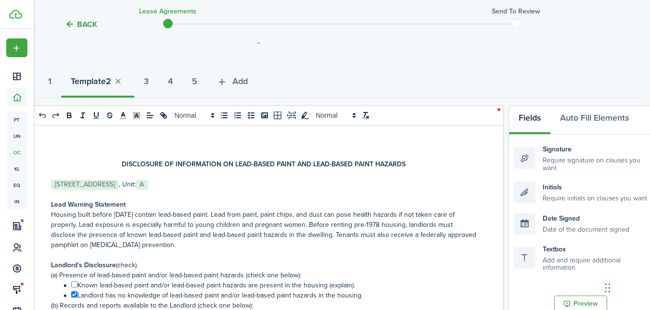
scroll to position [0, 0]
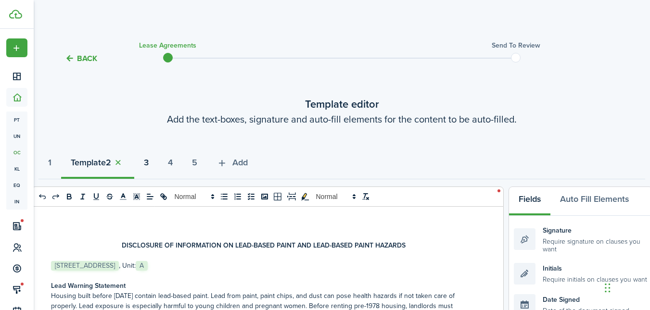
click at [149, 164] on strong "3" at bounding box center [146, 162] width 5 height 13
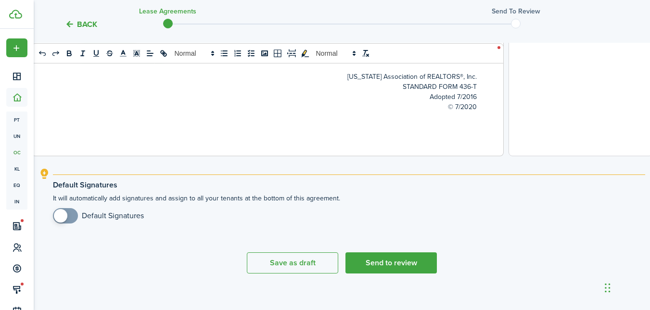
scroll to position [429, 0]
checkbox input "true"
click at [66, 216] on span at bounding box center [60, 215] width 13 height 13
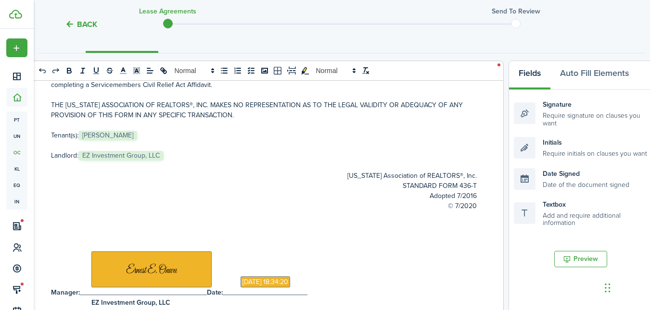
scroll to position [0, 0]
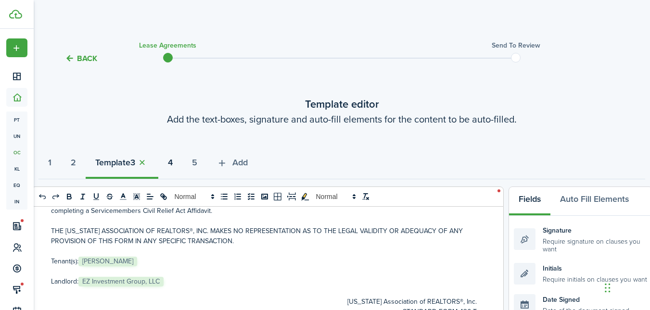
click at [173, 162] on strong "4" at bounding box center [170, 162] width 5 height 13
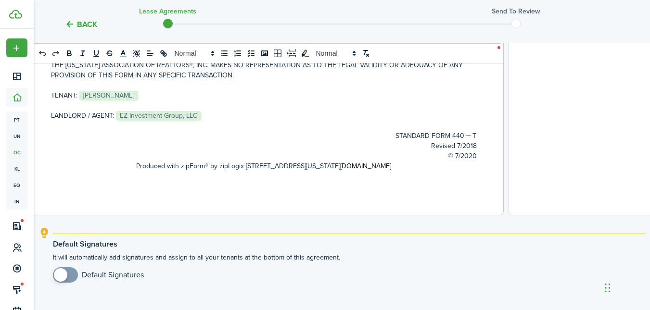
scroll to position [370, 0]
checkbox input "true"
click at [70, 274] on span at bounding box center [66, 273] width 10 height 15
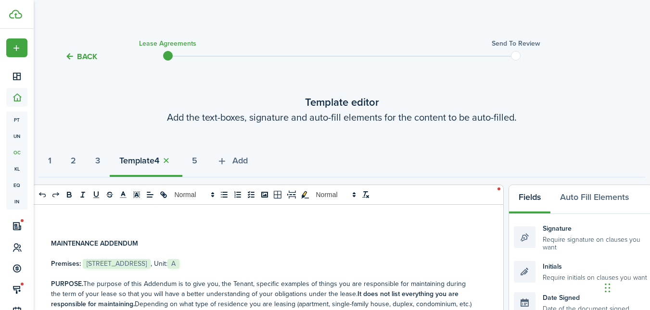
scroll to position [0, 0]
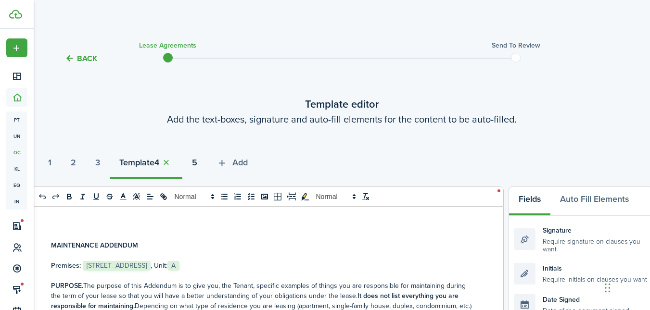
click at [197, 163] on strong "5" at bounding box center [194, 162] width 5 height 13
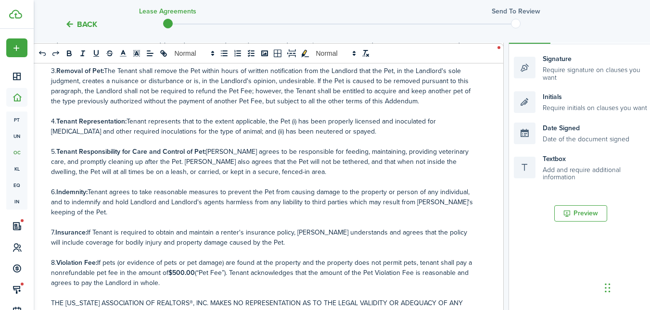
scroll to position [438, 0]
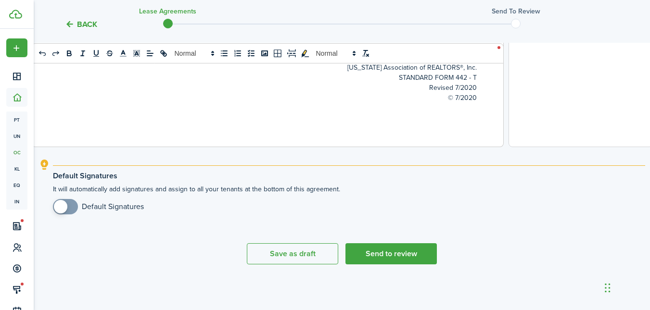
checkbox input "true"
click at [68, 204] on span at bounding box center [66, 206] width 10 height 15
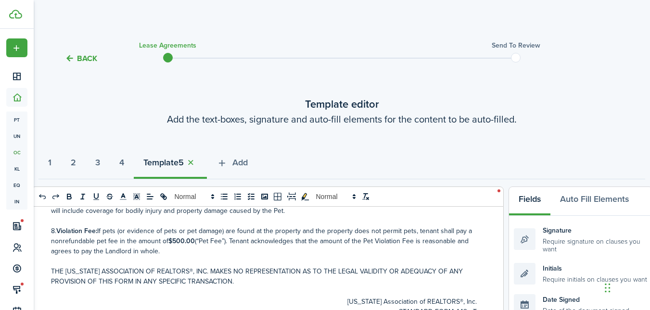
scroll to position [0, 0]
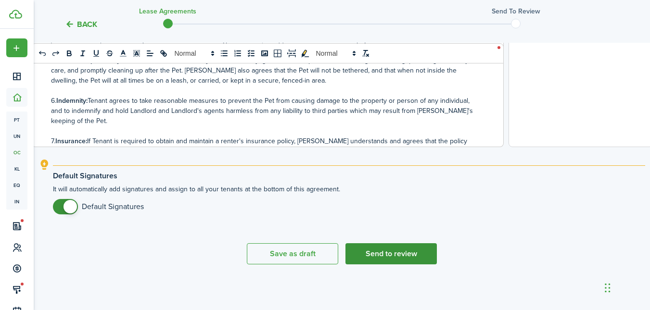
click at [390, 253] on button "Send to review" at bounding box center [390, 253] width 91 height 21
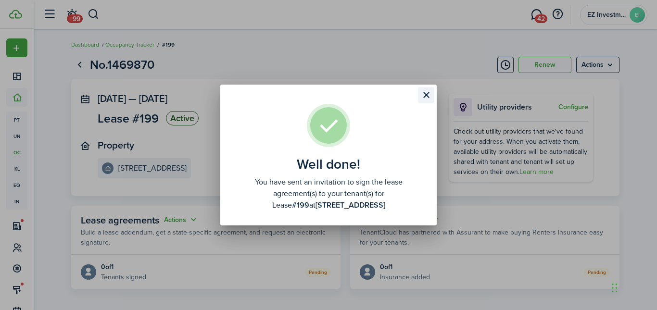
click at [425, 95] on button "Close modal" at bounding box center [426, 95] width 16 height 16
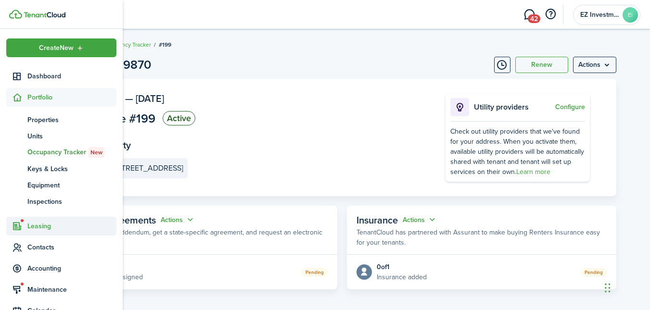
click at [38, 232] on span "Leasing" at bounding box center [61, 226] width 110 height 19
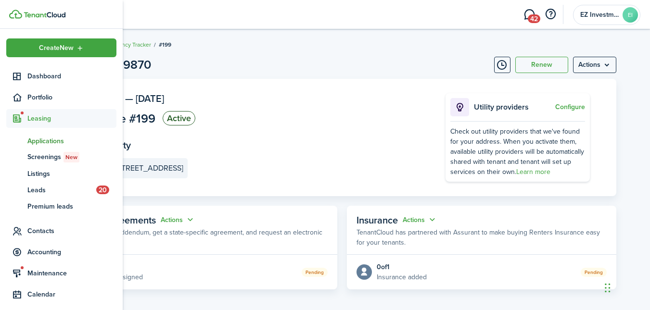
click at [43, 141] on span "Applications" at bounding box center [71, 141] width 89 height 10
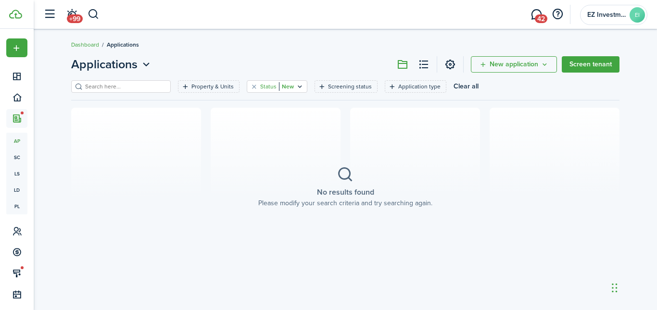
click at [247, 86] on filter-tag "Status New" at bounding box center [277, 86] width 61 height 13
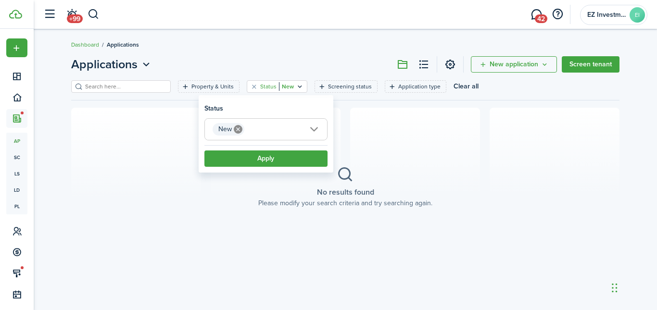
click at [240, 128] on icon at bounding box center [238, 129] width 9 height 9
click at [191, 86] on filter-tag-label "Property & Units" at bounding box center [212, 86] width 42 height 9
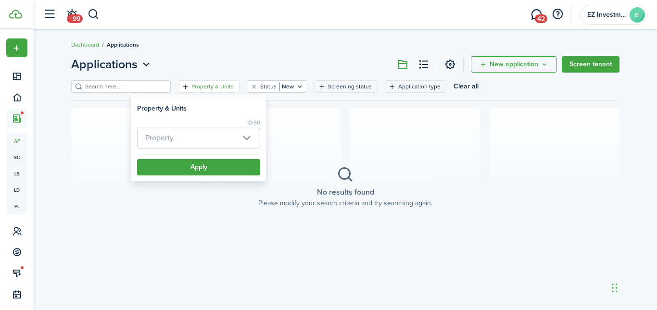
click at [172, 138] on span "Property" at bounding box center [159, 137] width 28 height 11
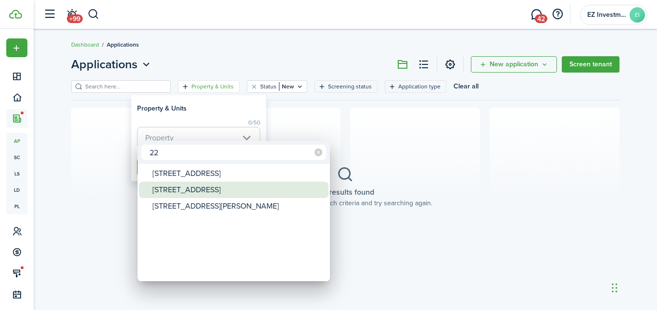
type input "22"
click at [177, 189] on div "[STREET_ADDRESS]" at bounding box center [237, 190] width 170 height 16
type input "[STREET_ADDRESS]"
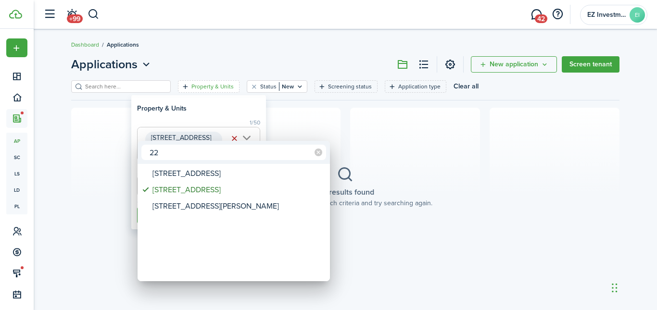
click at [203, 111] on div at bounding box center [328, 155] width 811 height 464
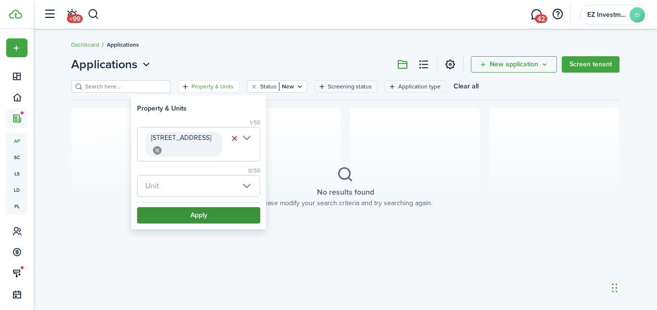
click at [182, 215] on button "Apply" at bounding box center [198, 215] width 123 height 16
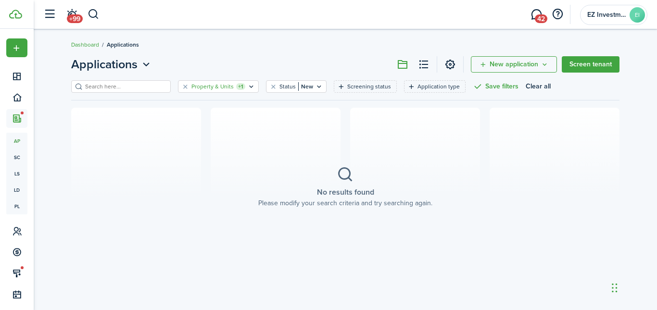
click at [204, 84] on filter-tag-label "Property & Units" at bounding box center [212, 86] width 42 height 9
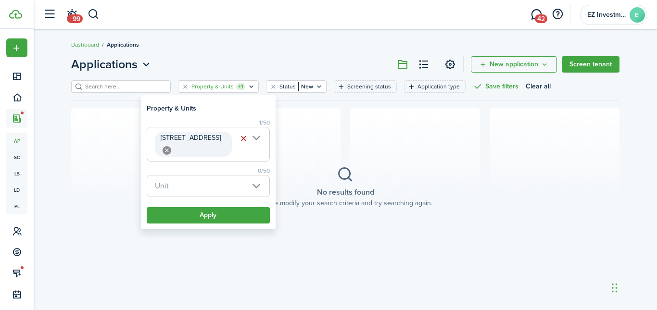
click at [178, 188] on span "Unit" at bounding box center [208, 186] width 122 height 21
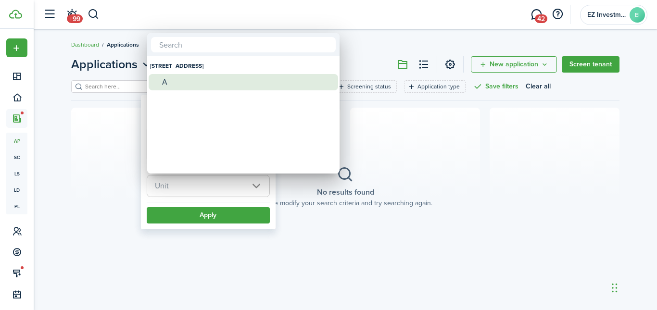
click at [181, 78] on div "A" at bounding box center [247, 82] width 170 height 16
type input "A"
click at [202, 218] on div at bounding box center [328, 155] width 811 height 464
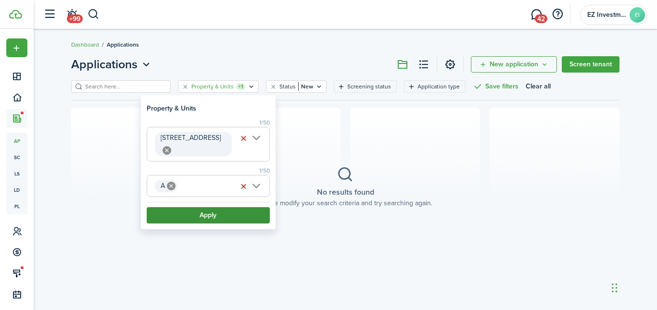
click at [210, 216] on button "Apply" at bounding box center [208, 215] width 123 height 16
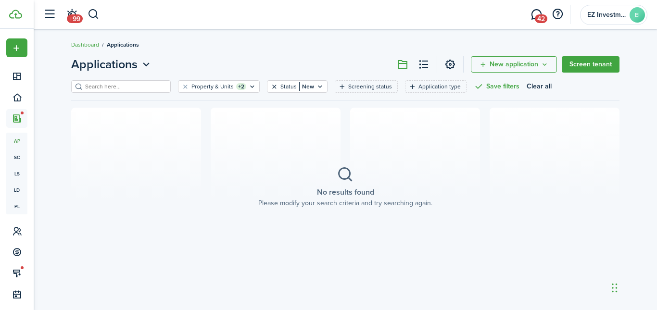
click at [270, 88] on button "Clear filter" at bounding box center [274, 87] width 8 height 8
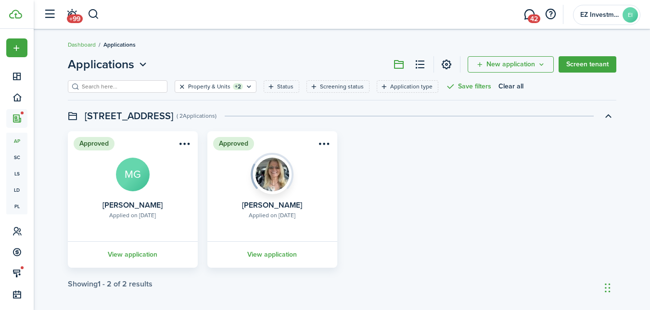
click at [178, 89] on button "Clear filter" at bounding box center [182, 87] width 8 height 8
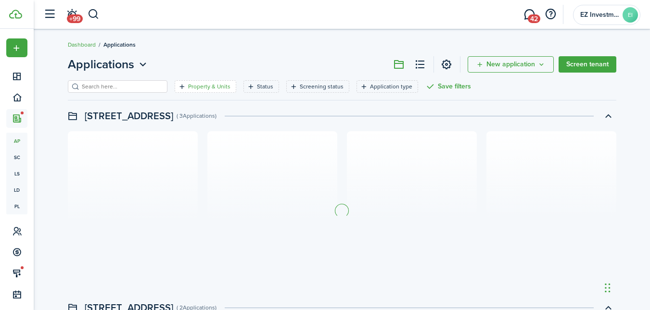
click at [190, 90] on div "Property & Units" at bounding box center [210, 86] width 45 height 9
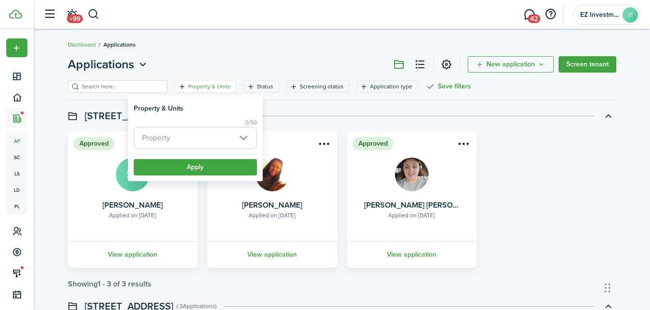
click at [193, 75] on header-page "Applications New application Screen tenant" at bounding box center [342, 68] width 548 height 25
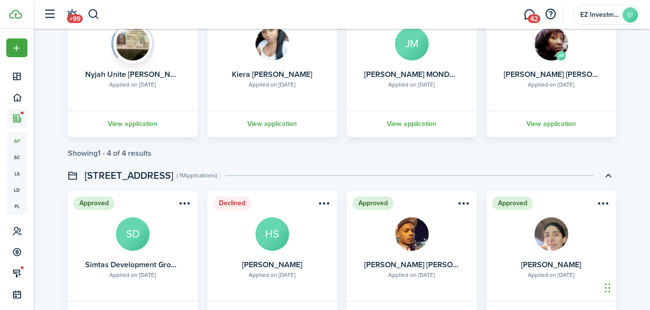
scroll to position [2134, 0]
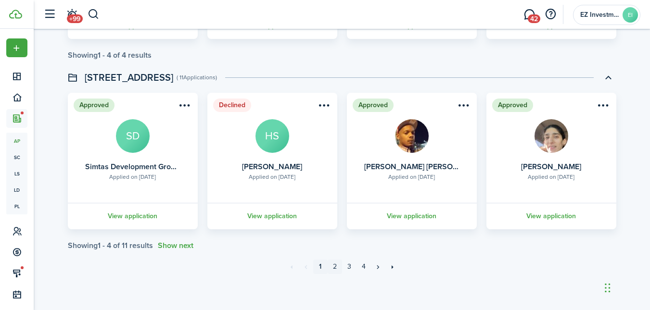
click at [334, 268] on link "2" at bounding box center [335, 267] width 14 height 14
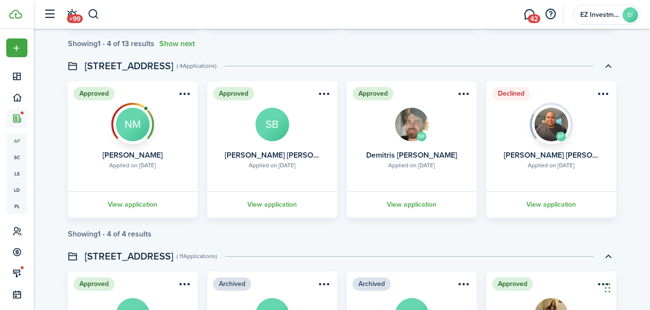
scroll to position [620, 0]
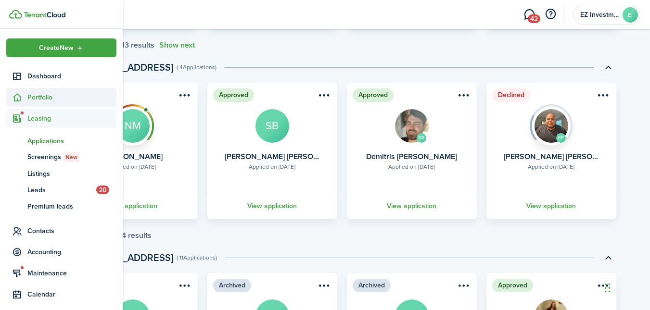
click at [40, 96] on span "Portfolio" at bounding box center [71, 97] width 89 height 10
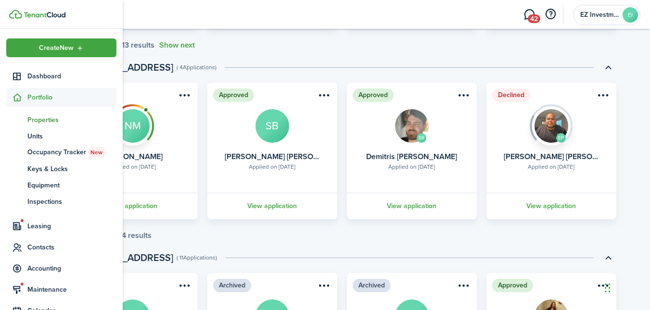
click at [48, 116] on span "Properties" at bounding box center [71, 120] width 89 height 10
